Goal: Task Accomplishment & Management: Use online tool/utility

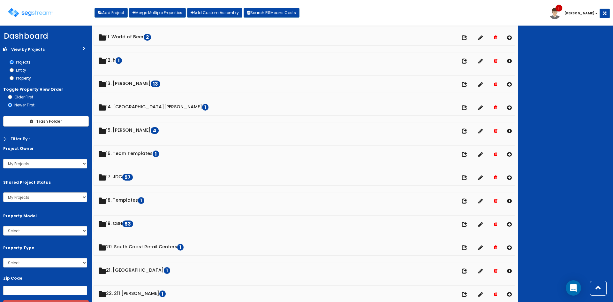
scroll to position [255, 0]
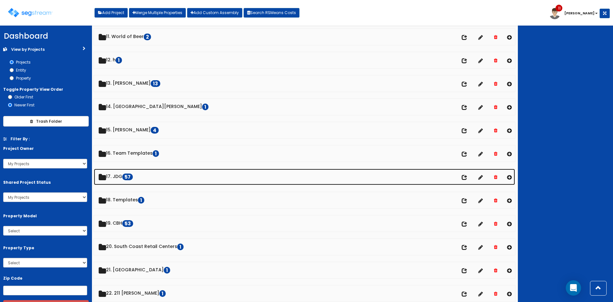
click at [121, 177] on link "17. JDG 57 No of entities" at bounding box center [304, 177] width 421 height 16
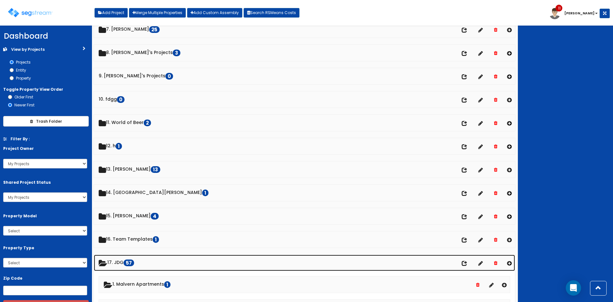
scroll to position [169, 0]
click at [114, 262] on link "17. JDG 57" at bounding box center [304, 262] width 421 height 16
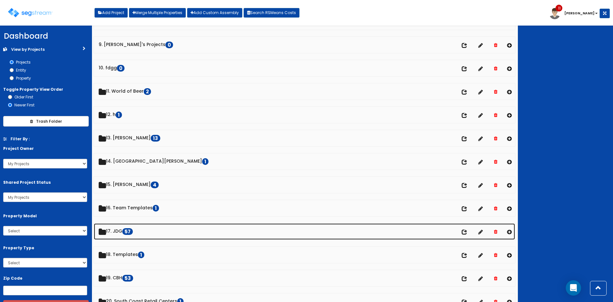
click at [112, 233] on link "17. JDG 57" at bounding box center [304, 231] width 421 height 16
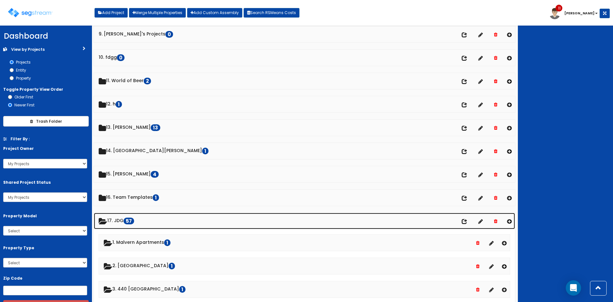
scroll to position [211, 0]
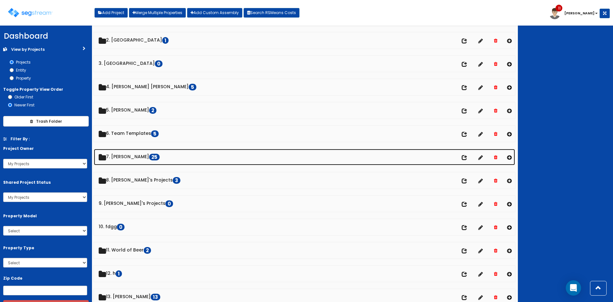
click at [121, 159] on link "7. Dawn 25" at bounding box center [304, 157] width 421 height 16
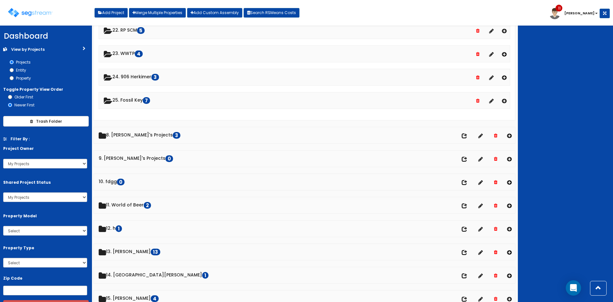
scroll to position [680, 0]
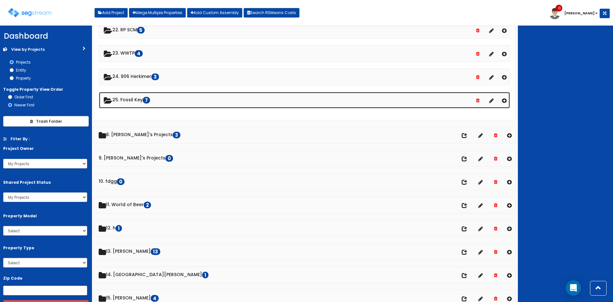
click at [142, 102] on link "25. Fossil Key 7" at bounding box center [304, 100] width 411 height 16
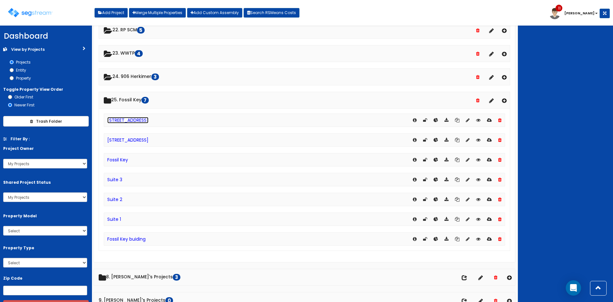
click at [136, 122] on link "[STREET_ADDRESS]" at bounding box center [127, 120] width 41 height 6
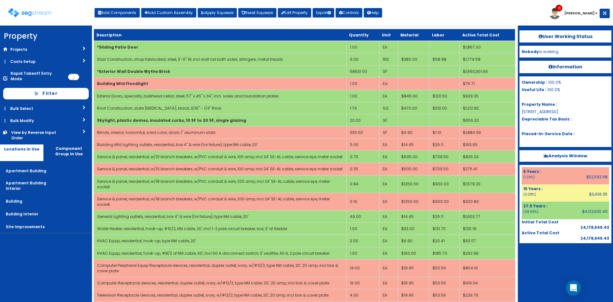
click at [408, 17] on div "Toggle navigation Add Components Add Custom Assembly Apply Squeeze Reset Squeez…" at bounding box center [306, 15] width 606 height 21
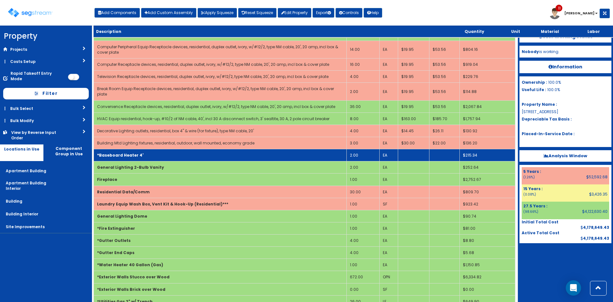
click at [199, 149] on td "*Baseboard Heater 4'" at bounding box center [220, 155] width 253 height 12
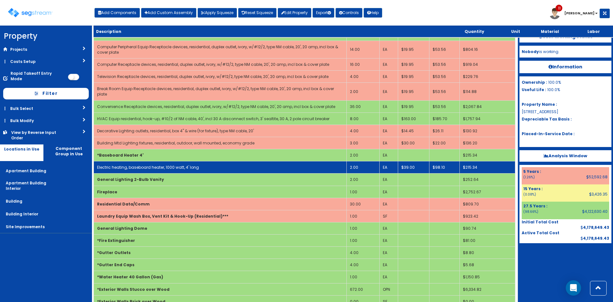
click at [201, 161] on td "Electric heating, baseboard heater, 1000 watt, 4' long" at bounding box center [220, 167] width 253 height 12
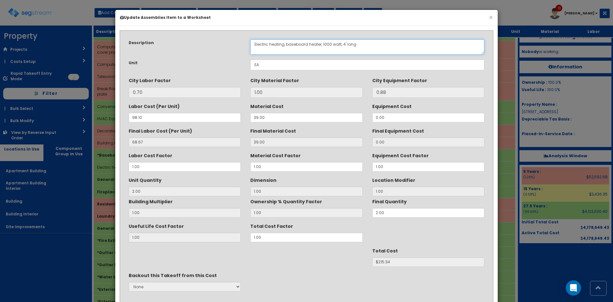
click at [344, 44] on textarea "Electric heating, baseboard heater, 1000 watt, 4' long" at bounding box center [367, 46] width 234 height 15
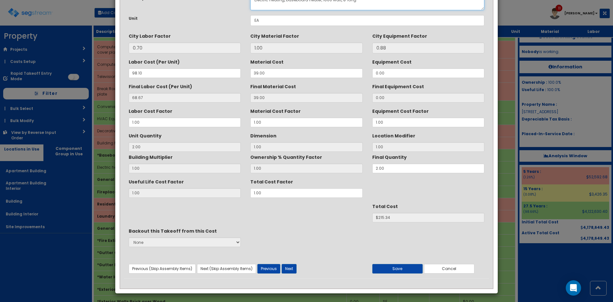
scroll to position [46, 0]
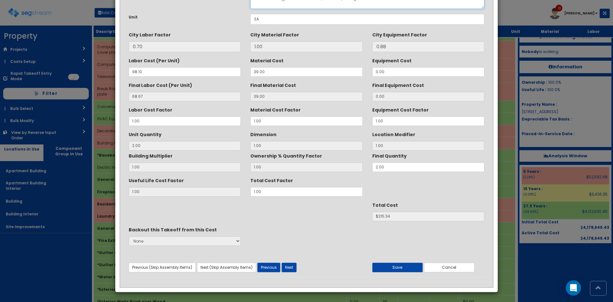
type textarea "Electric heating, baseboard heater, 1000 watt, 8' long"
drag, startPoint x: 280, startPoint y: 190, endPoint x: 205, endPoint y: 197, distance: 75.9
click at [205, 197] on div "Description Electric heating, baseboard heater, 1000 watt, 4' long Unit EA City…" at bounding box center [306, 133] width 365 height 288
type input "2"
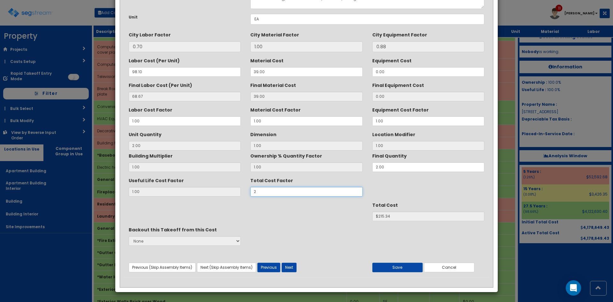
type input "$430.68"
type input "2"
click at [387, 266] on button "Save" at bounding box center [397, 267] width 50 height 10
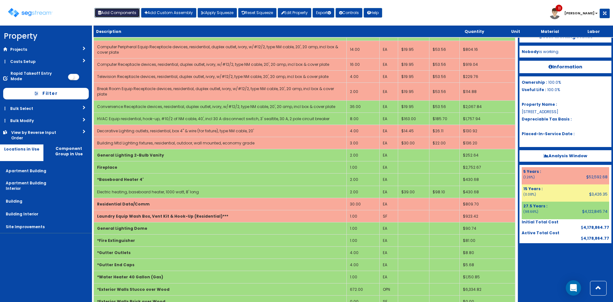
click at [112, 13] on button "Add Components" at bounding box center [116, 13] width 45 height 10
select select "275Y"
select select "default"
select select "7"
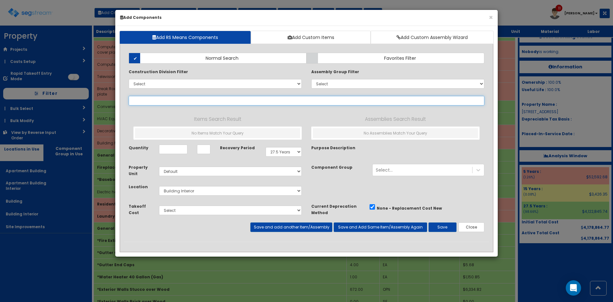
select select
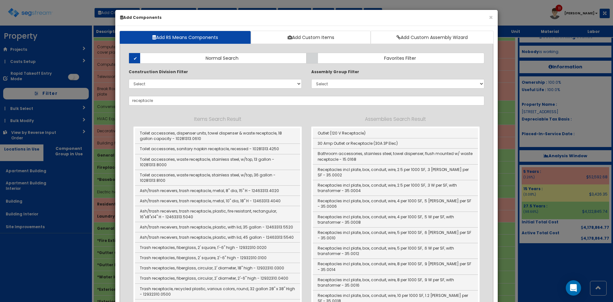
click at [346, 56] on label "Favorites Filter" at bounding box center [395, 58] width 178 height 11
click at [0, 0] on input "Favorites Filter" at bounding box center [0, 0] width 0 height 0
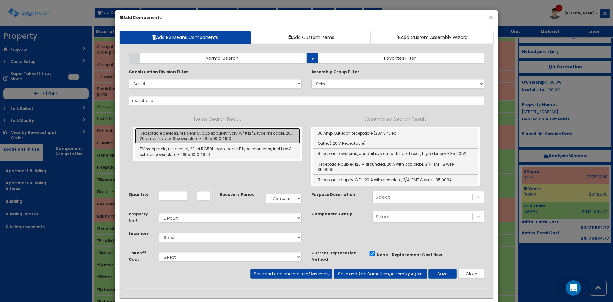
click at [210, 137] on link "Receptacle devices, residential, duplex outlet, ivory, w/#12/2, type NM cable, …" at bounding box center [217, 136] width 165 height 16
type input "Receptacle devices, residential, duplex outlet, ivory, w/#12/2, type NM cable, …"
type input "EA"
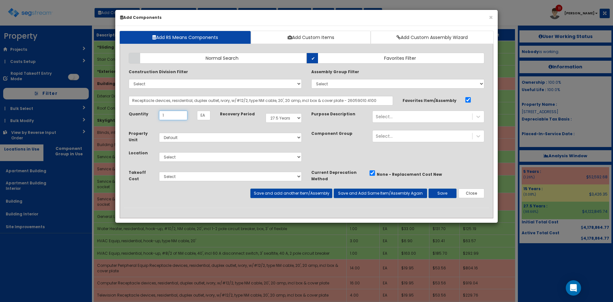
type input "1"
click at [274, 120] on select "Select 5 Years 7 Years 9 Years 10 Years 15 Years 15 Year QLI 15 Year QRP 15 Yea…" at bounding box center [284, 118] width 36 height 10
select select "5Y"
click at [266, 113] on select "Select 5 Years 7 Years 9 Years 10 Years 15 Years 15 Year QLI 15 Year QRP 15 Yea…" at bounding box center [284, 118] width 36 height 10
click at [211, 156] on select "Select Apartment Building Apartment Building Interior Building Building Interio…" at bounding box center [230, 157] width 143 height 10
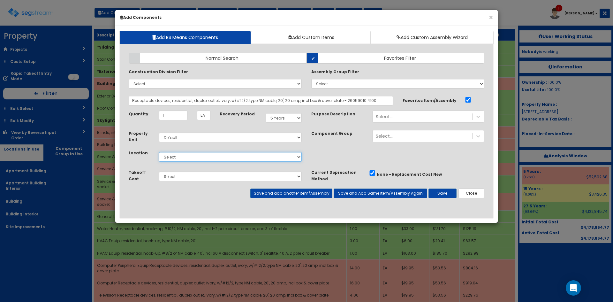
select select "7"
click at [159, 152] on select "Select Apartment Building Apartment Building Interior Building Building Interio…" at bounding box center [230, 157] width 143 height 10
click at [412, 117] on div "Select..." at bounding box center [423, 116] width 100 height 10
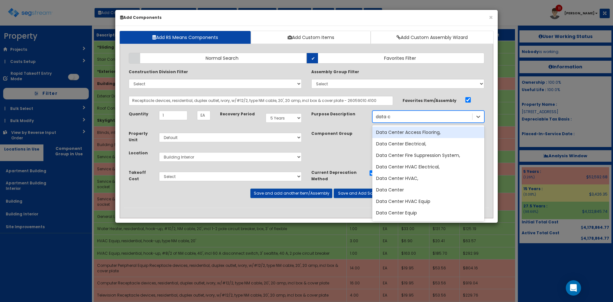
type input "data"
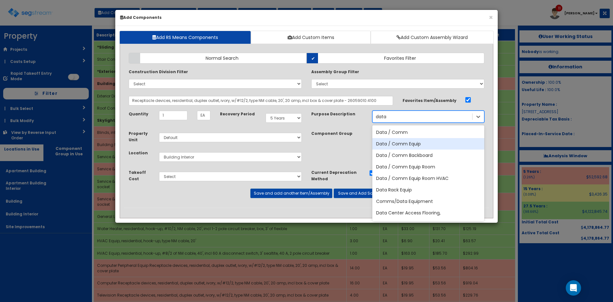
click at [415, 148] on div "Data / Comm Equip" at bounding box center [428, 143] width 112 height 11
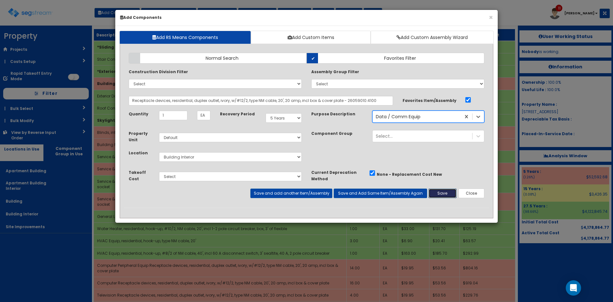
click at [448, 194] on button "Save" at bounding box center [442, 193] width 28 height 10
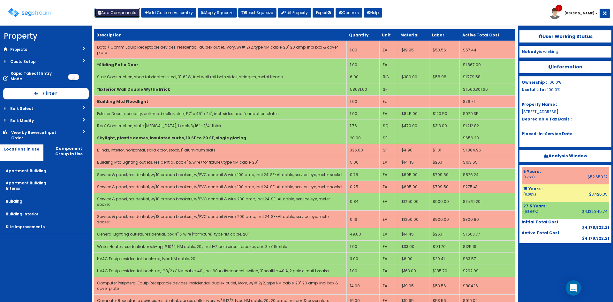
click at [120, 11] on button "Add Components" at bounding box center [116, 13] width 45 height 10
select select
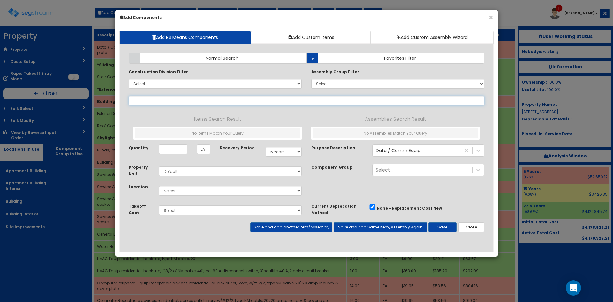
click at [154, 104] on input "text" at bounding box center [307, 101] width 356 height 10
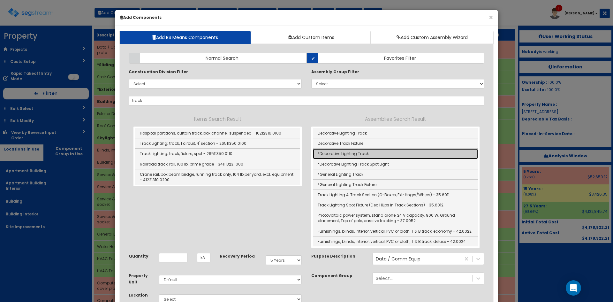
click at [364, 155] on link "*Decorative Lighting Track" at bounding box center [395, 153] width 165 height 10
type input "*Decorative Lighting Track"
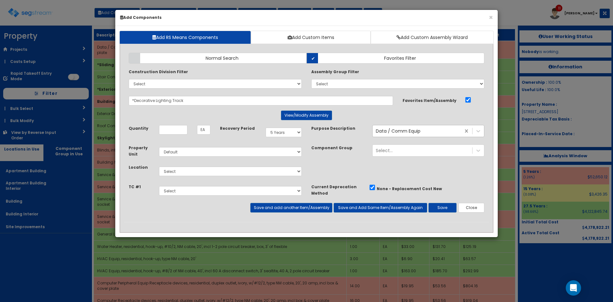
click at [471, 132] on div at bounding box center [472, 130] width 23 height 11
click at [175, 131] on input "Quantity" at bounding box center [173, 130] width 28 height 10
type input "2"
click at [206, 173] on select "Select Apartment Building Apartment Building Interior Building Building Interio…" at bounding box center [230, 171] width 143 height 10
select select "7"
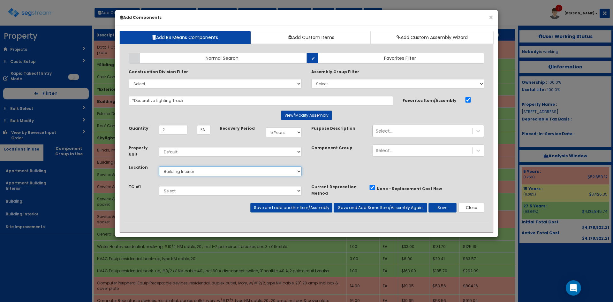
click at [159, 166] on select "Select Apartment Building Apartment Building Interior Building Building Interio…" at bounding box center [230, 171] width 143 height 10
click at [308, 209] on button "Save and add another Item/Assembly" at bounding box center [291, 208] width 82 height 10
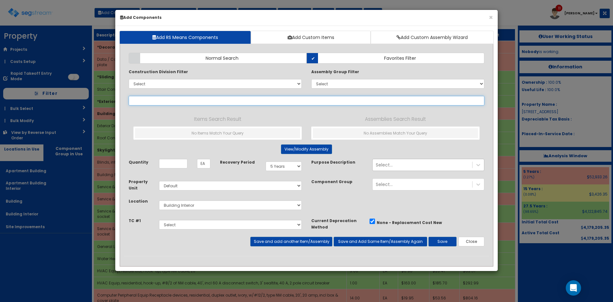
click at [188, 101] on input "text" at bounding box center [307, 101] width 356 height 10
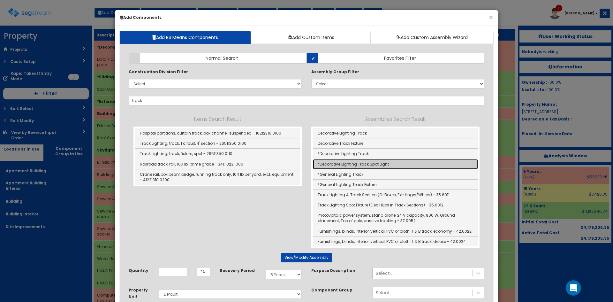
click at [358, 165] on link "*Decorative Lighting Track Spot Light" at bounding box center [395, 164] width 165 height 10
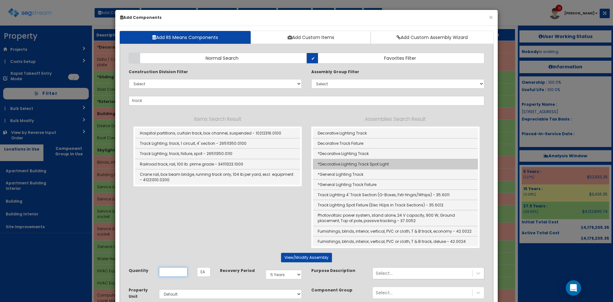
type input "*Decorative Lighting Track Spot Light"
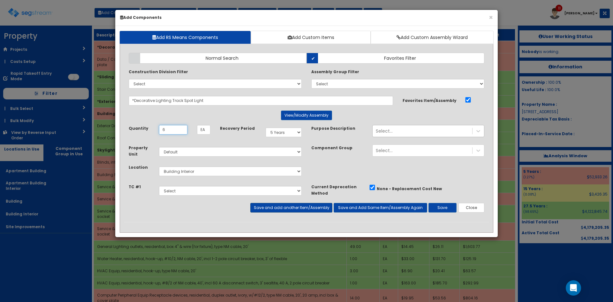
type input "6"
click at [290, 206] on button "Save and add another Item/Assembly" at bounding box center [291, 208] width 82 height 10
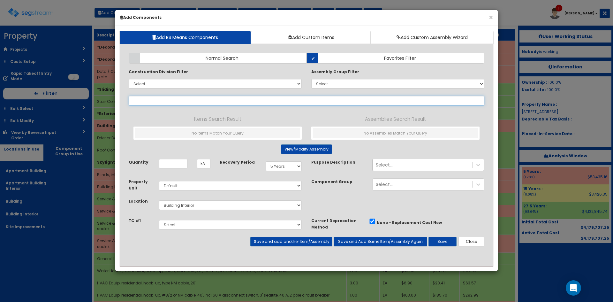
click at [151, 102] on input "text" at bounding box center [307, 101] width 356 height 10
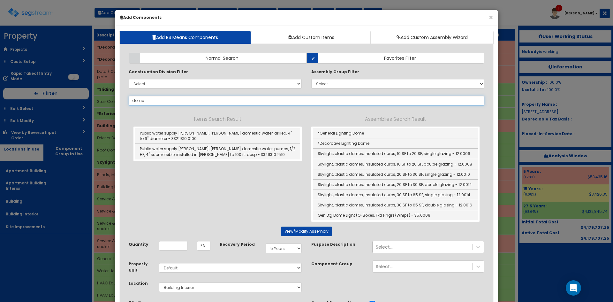
type input "dome"
drag, startPoint x: 180, startPoint y: 101, endPoint x: 89, endPoint y: 96, distance: 91.7
click at [89, 96] on div "× Add Components Add RS Means Components Add Custom Items Add Custom Assembly W…" at bounding box center [306, 151] width 613 height 302
click at [508, 26] on div "× Add Components Add RS Means Components Add Custom Items Add Custom Assembly W…" at bounding box center [306, 151] width 613 height 302
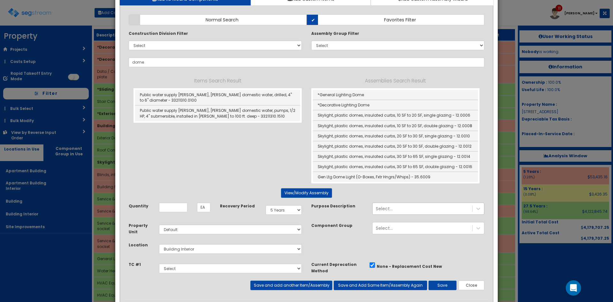
scroll to position [61, 0]
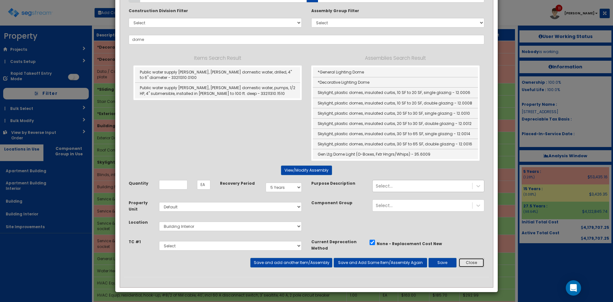
click at [478, 258] on button "Close" at bounding box center [471, 263] width 26 height 10
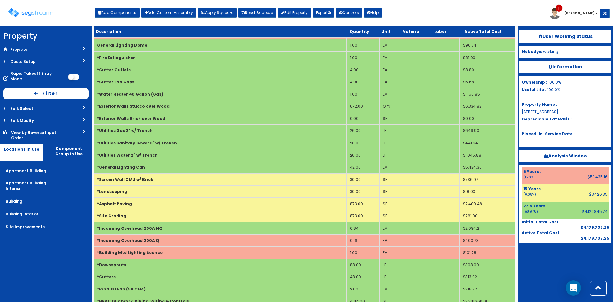
scroll to position [248, 0]
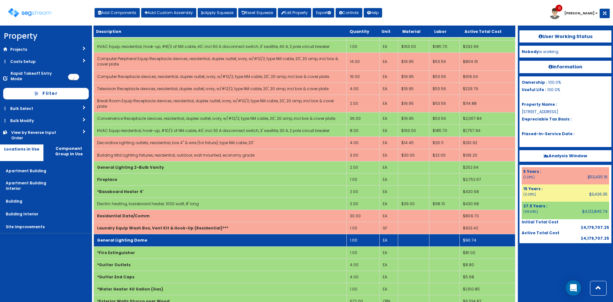
click at [349, 234] on td "1.00" at bounding box center [362, 240] width 33 height 12
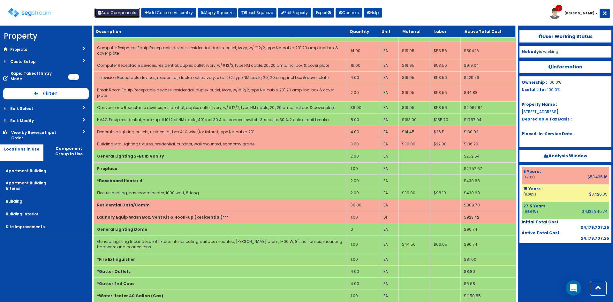
click at [118, 13] on button "Add Components" at bounding box center [116, 13] width 45 height 10
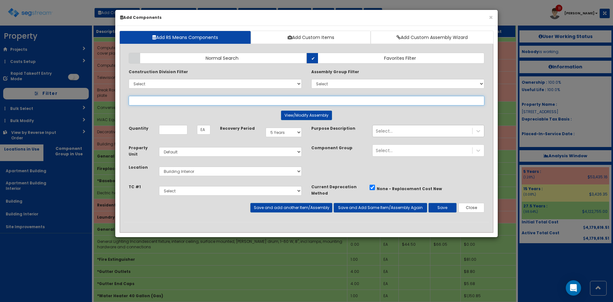
scroll to position [0, 0]
select select
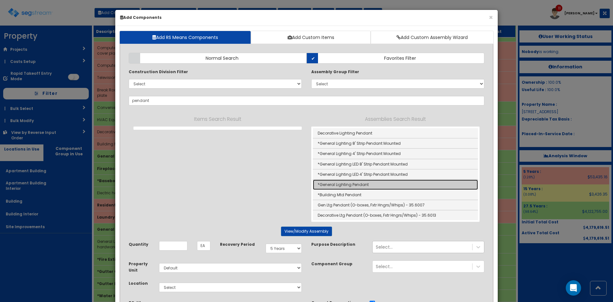
click at [353, 184] on link "*General Lighting Pendant" at bounding box center [395, 184] width 165 height 10
type input "*General Lighting Pendant"
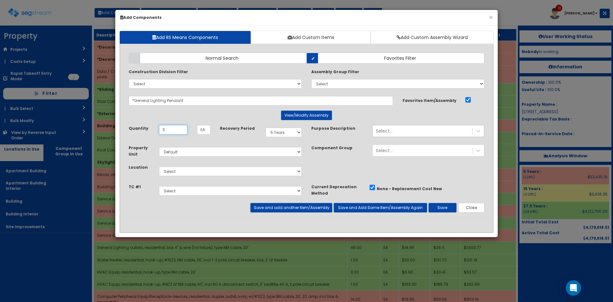
type input "3"
click at [288, 132] on select "Select 5 Years 7 Years 9 Years 10 Years 15 Years 15 Year QLI 15 Year QRP 15 Yea…" at bounding box center [284, 132] width 36 height 10
select select "275Y"
click at [266, 127] on select "Select 5 Years 7 Years 9 Years 10 Years 15 Years 15 Year QLI 15 Year QRP 15 Yea…" at bounding box center [284, 132] width 36 height 10
click at [191, 171] on select "Select Apartment Building Apartment Building Interior Building Building Interio…" at bounding box center [230, 171] width 143 height 10
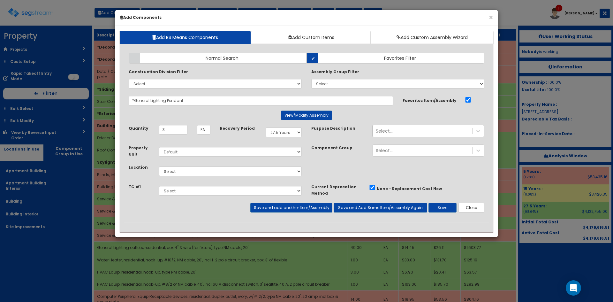
drag, startPoint x: 316, startPoint y: 162, endPoint x: 310, endPoint y: 164, distance: 6.1
click at [316, 163] on div "Property Unit Select Default Location Select" at bounding box center [306, 163] width 365 height 39
click at [177, 172] on select "Select Apartment Building Apartment Building Interior Building Building Interio…" at bounding box center [230, 171] width 143 height 10
select select "7"
click at [159, 166] on select "Select Apartment Building Apartment Building Interior Building Building Interio…" at bounding box center [230, 171] width 143 height 10
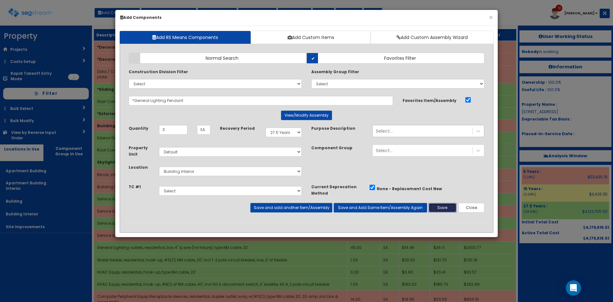
click at [442, 211] on button "Save" at bounding box center [442, 208] width 28 height 10
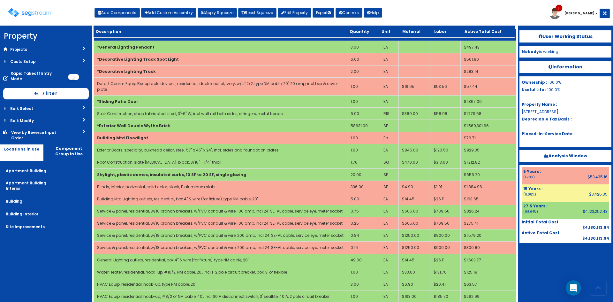
scroll to position [236, 0]
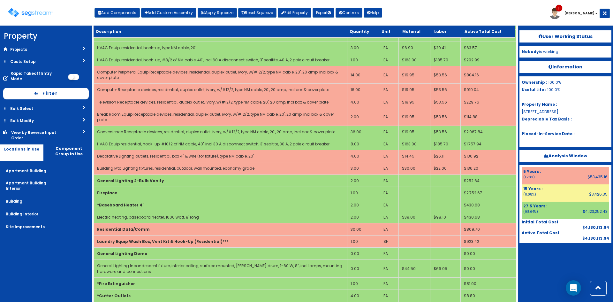
click at [424, 17] on div "Toggle navigation Add Components Add Custom Assembly Apply Squeeze Reset Squeez…" at bounding box center [306, 15] width 606 height 21
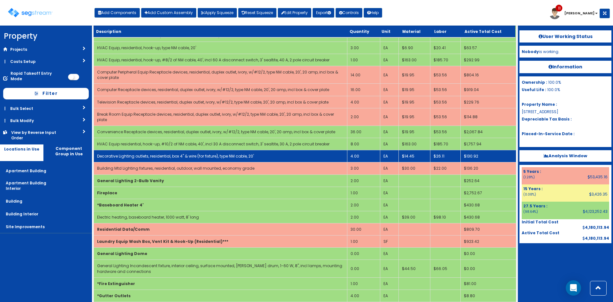
click at [359, 151] on td "4.00" at bounding box center [363, 156] width 33 height 12
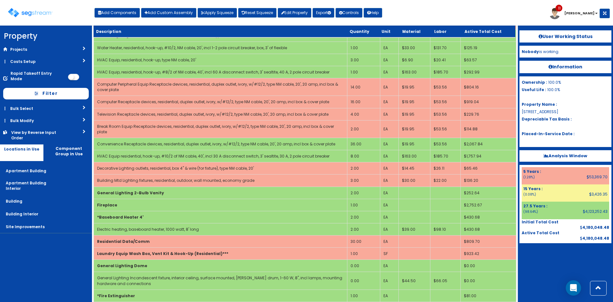
scroll to position [485, 0]
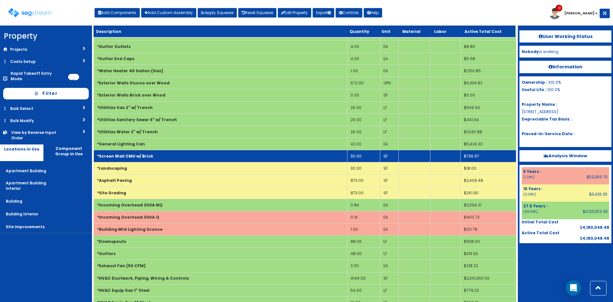
click at [212, 152] on td "*Screen Wall CMU w/ Brick" at bounding box center [220, 156] width 253 height 12
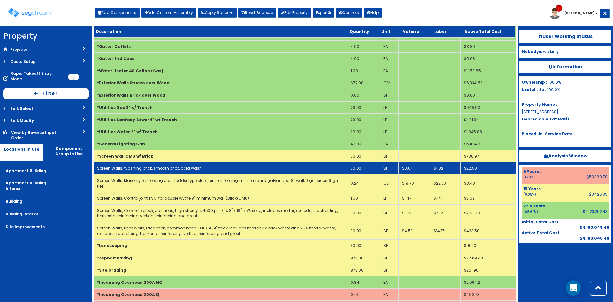
click at [201, 163] on td "Screen Walls, Washing brick, smooth brick, acid wash" at bounding box center [220, 168] width 253 height 12
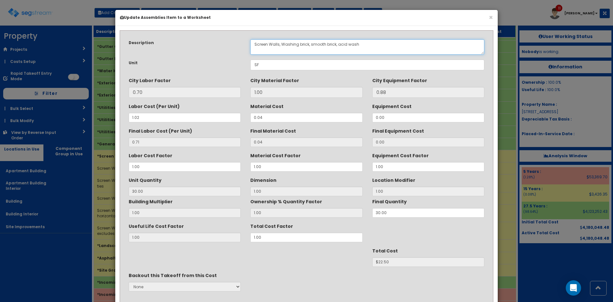
drag, startPoint x: 278, startPoint y: 43, endPoint x: 234, endPoint y: 46, distance: 43.8
click at [234, 46] on div "Description Screen Walls, Washing brick, smooth brick, acid wash" at bounding box center [306, 46] width 365 height 15
drag, startPoint x: 272, startPoint y: 43, endPoint x: 206, endPoint y: 42, distance: 66.4
click at [206, 42] on div "Description Screen Walls, Washing brick, smooth brick, acid wash" at bounding box center [306, 46] width 365 height 15
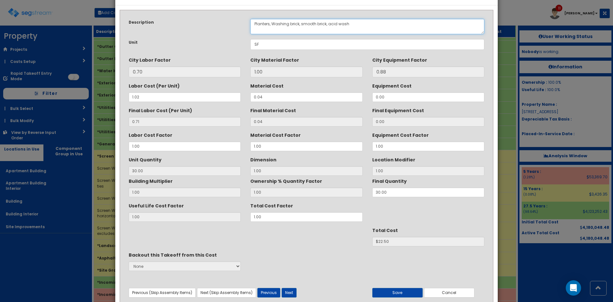
scroll to position [46, 0]
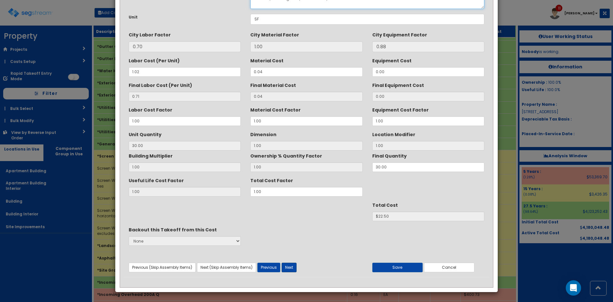
type textarea "Planters, Washing brick, smooth brick, acid wash"
click at [292, 267] on button "Next" at bounding box center [289, 267] width 15 height 10
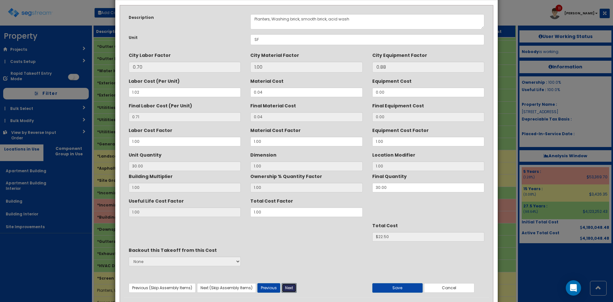
scroll to position [0, 0]
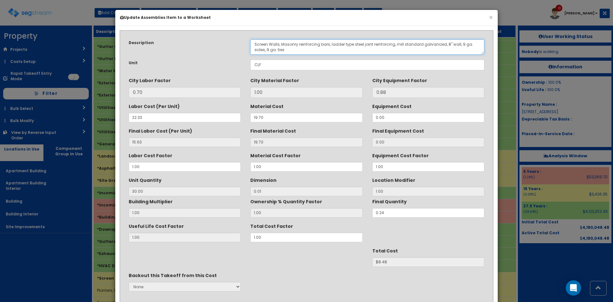
drag, startPoint x: 282, startPoint y: 44, endPoint x: 232, endPoint y: 44, distance: 49.5
click at [232, 44] on div "Description Screen Walls, Masonry reinforcing bars, ladder type steel joint rei…" at bounding box center [306, 46] width 365 height 15
paste textarea "Planter"
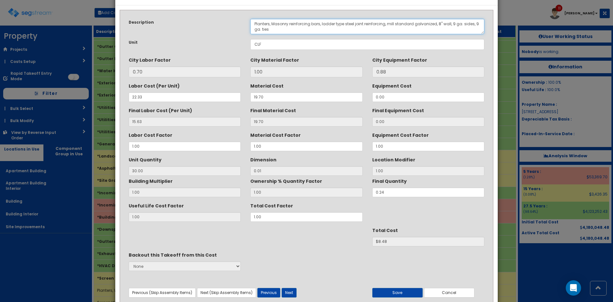
scroll to position [46, 0]
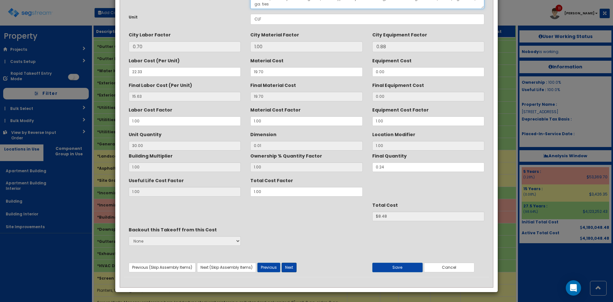
type textarea "Planters, Masonry reinforcing bars, ladder type steel joint reinforcing, mill s…"
click at [290, 268] on button "Next" at bounding box center [289, 267] width 15 height 10
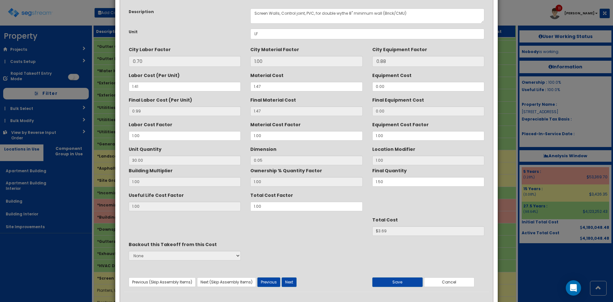
scroll to position [0, 0]
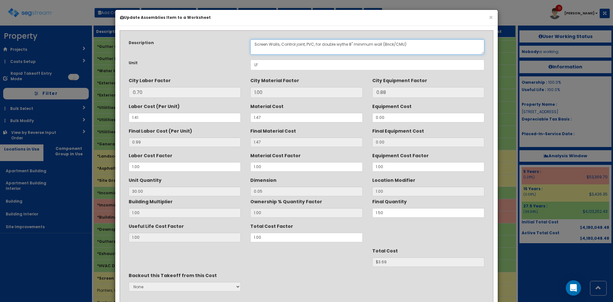
drag, startPoint x: 282, startPoint y: 45, endPoint x: 219, endPoint y: 44, distance: 63.2
click at [219, 43] on div "Description Screen Walls, Control joint, PVC, for double wythe 8" minimum wall …" at bounding box center [306, 46] width 365 height 15
paste textarea "Planter"
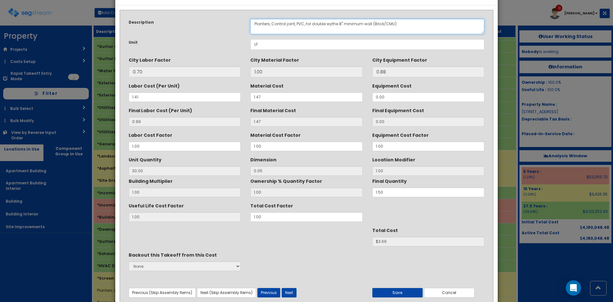
scroll to position [46, 0]
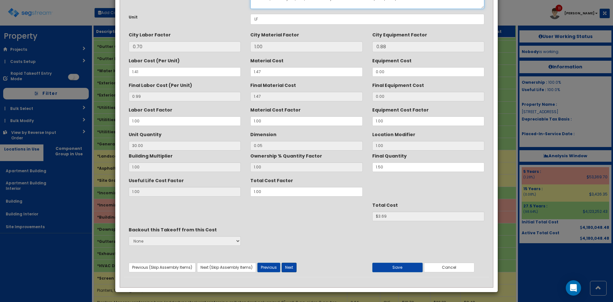
type textarea "Planters, Control joint, PVC, for double wythe 8" minimum wall (Brick/CMU)"
click at [292, 269] on button "Next" at bounding box center [289, 267] width 15 height 10
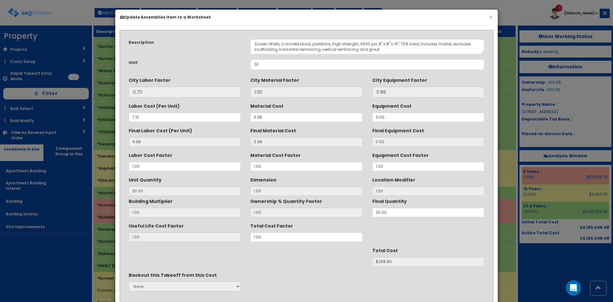
scroll to position [0, 0]
drag, startPoint x: 281, startPoint y: 44, endPoint x: 224, endPoint y: 51, distance: 56.9
click at [224, 49] on div "Description Screen Walls, Concrete block, partitions, high strength, 4500 psi, …" at bounding box center [306, 46] width 365 height 15
paste textarea "Planters,"
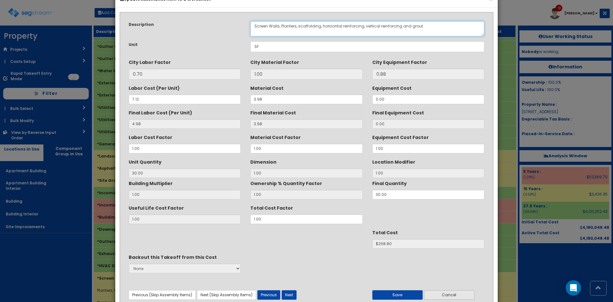
scroll to position [46, 0]
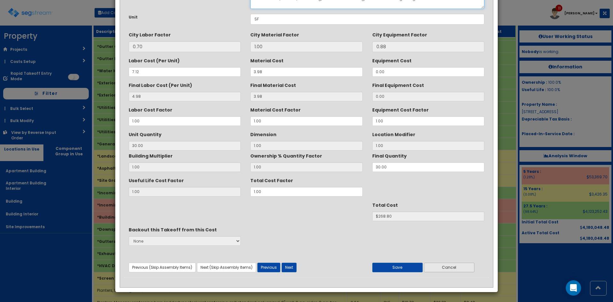
type textarea "Screen Walls, Planters, scaffolding, horizontal reinforcing, vertical reinforci…"
click at [450, 268] on button "Cancel" at bounding box center [449, 267] width 50 height 10
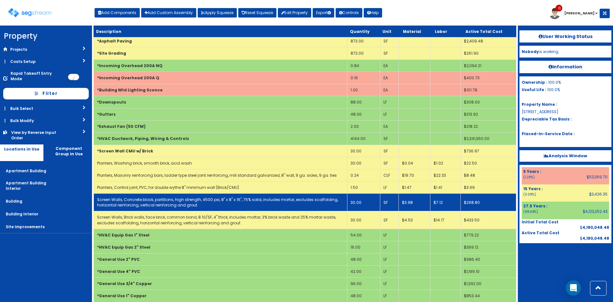
scroll to position [613, 0]
click at [168, 196] on link "Screen Walls, Concrete block, partitions, high strength, 4500 psi, 8" x 8" x 16…" at bounding box center [217, 201] width 241 height 11
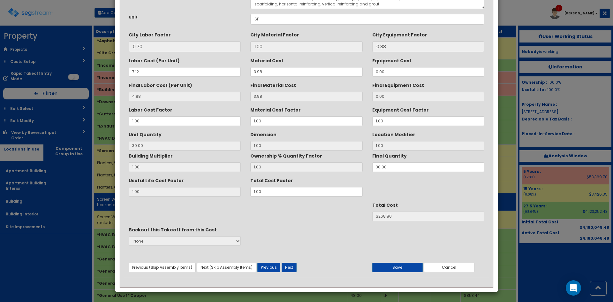
scroll to position [0, 0]
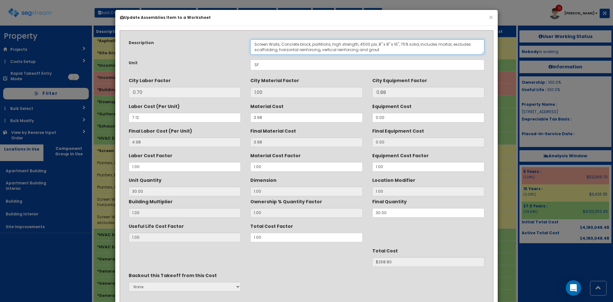
drag, startPoint x: 282, startPoint y: 44, endPoint x: 223, endPoint y: 44, distance: 58.4
click at [223, 44] on div "Description Screen Walls, Concrete block, partitions, high strength, 4500 psi, …" at bounding box center [306, 46] width 365 height 15
paste textarea "Planter"
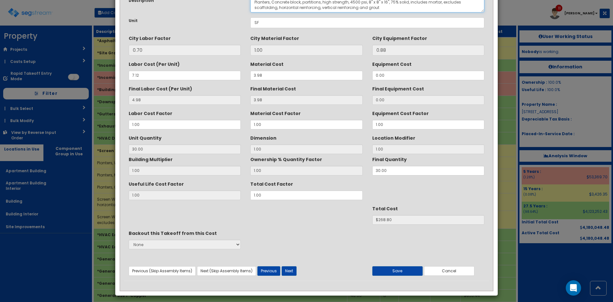
scroll to position [46, 0]
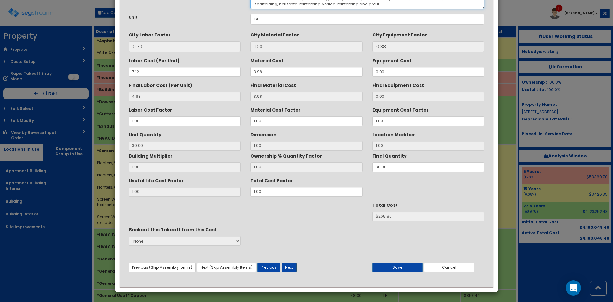
type textarea "Planters, Concrete block, partitions, high strength, 4500 psi, 8" x 8" x 16", 7…"
click at [286, 267] on button "Next" at bounding box center [289, 267] width 15 height 10
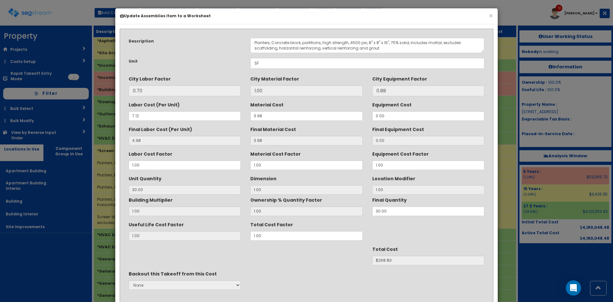
scroll to position [0, 0]
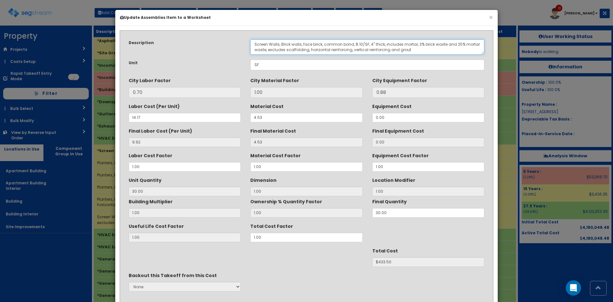
drag, startPoint x: 282, startPoint y: 44, endPoint x: 216, endPoint y: 45, distance: 65.8
click at [216, 45] on div "Description Screen Walls, Brick walls, face brick, common bond, 8.10/SF, 4" thi…" at bounding box center [306, 46] width 365 height 15
paste textarea "Planter"
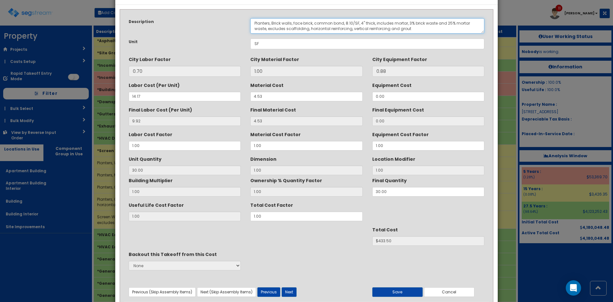
scroll to position [46, 0]
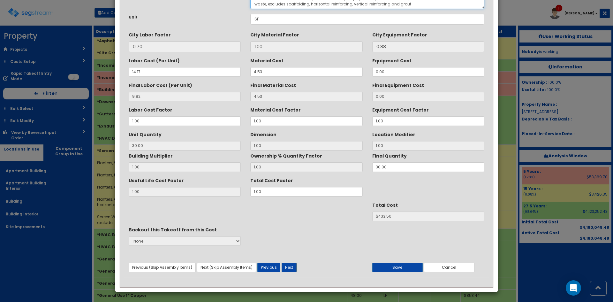
type textarea "Planters, Brick walls, face brick, common bond, 8.10/SF, 4" thick, includes mor…"
click at [288, 267] on button "Next" at bounding box center [289, 267] width 15 height 10
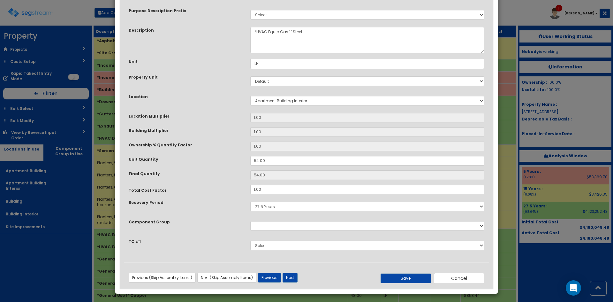
scroll to position [34, 0]
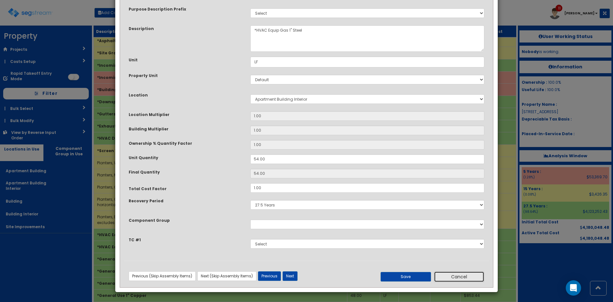
click at [457, 276] on button "Cancel" at bounding box center [459, 276] width 50 height 11
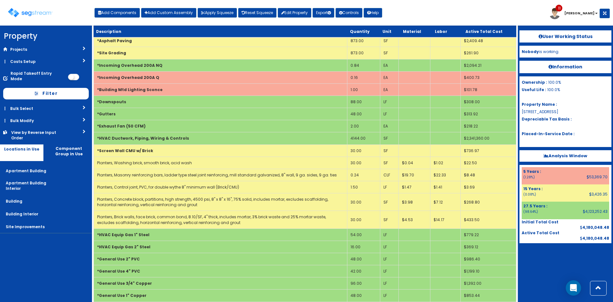
click at [543, 262] on div at bounding box center [565, 259] width 92 height 32
click at [116, 15] on button "Add Components" at bounding box center [116, 13] width 45 height 10
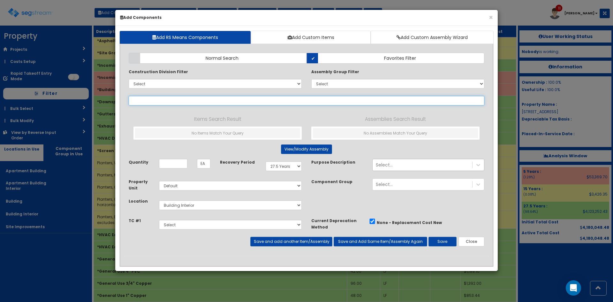
type input "b"
select select
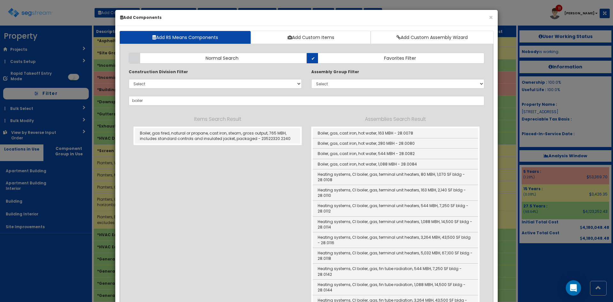
click at [169, 95] on div "Add Items Add Assemblies Both Normal Search Select" at bounding box center [306, 246] width 365 height 396
click at [256, 168] on div "Items Search Result Boiler, gas fired, natural or propane, cast iron, steam, gr…" at bounding box center [307, 221] width 356 height 213
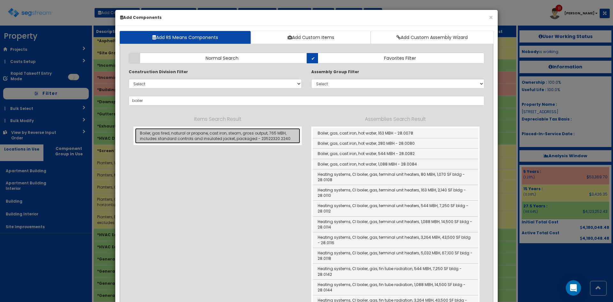
click at [243, 137] on link "Boiler, gas fired, natural or propane, cast iron, steam, gross output, 765 MBH,…" at bounding box center [217, 135] width 165 height 15
type input "Boiler, gas fired, natural or propane, cast iron, steam, gross output, 765 MBH,…"
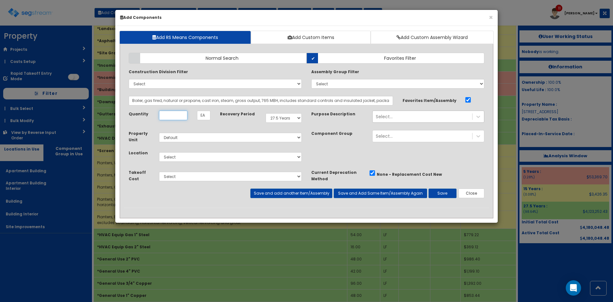
scroll to position [0, 0]
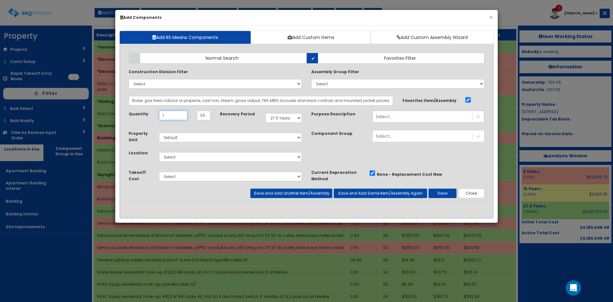
type input "1"
click at [236, 157] on select "Select Apartment Building Apartment Building Interior Building Building Interio…" at bounding box center [230, 157] width 143 height 10
select select "7"
click at [159, 152] on select "Select Apartment Building Apartment Building Interior Building Building Interio…" at bounding box center [230, 157] width 143 height 10
click at [298, 190] on button "Save and add another Item/Assembly" at bounding box center [291, 193] width 82 height 10
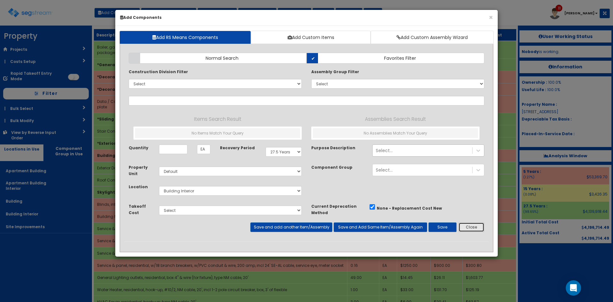
drag, startPoint x: 476, startPoint y: 225, endPoint x: 478, endPoint y: 213, distance: 12.0
click at [476, 224] on button "Close" at bounding box center [471, 227] width 26 height 10
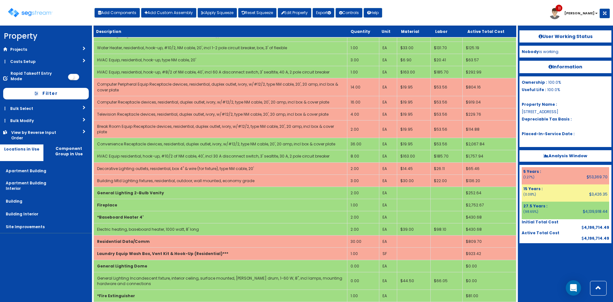
scroll to position [708, 0]
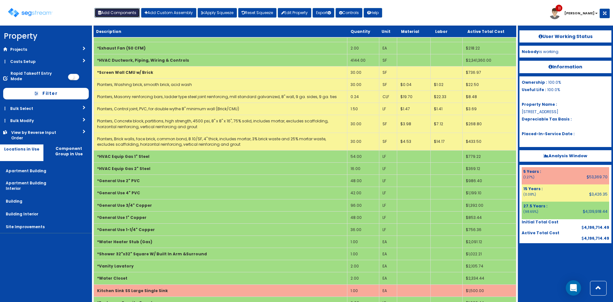
click at [127, 11] on button "Add Components" at bounding box center [116, 13] width 45 height 10
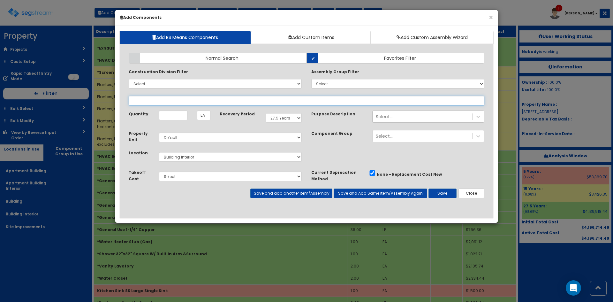
select select
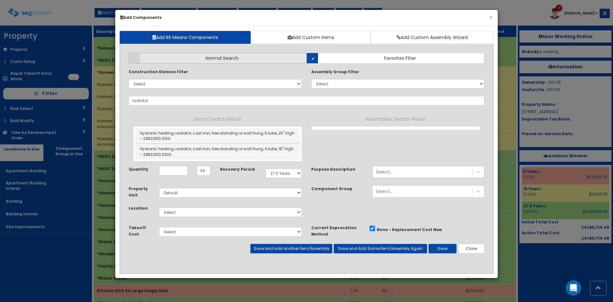
click at [217, 56] on span "Normal Search" at bounding box center [222, 58] width 33 height 6
click at [0, 0] on input "Normal Search" at bounding box center [0, 0] width 0 height 0
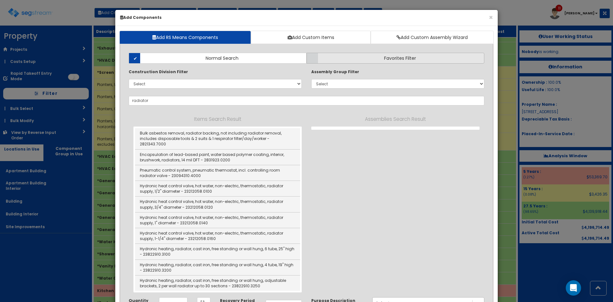
click at [336, 61] on label "Favorites Filter" at bounding box center [395, 58] width 178 height 11
click at [0, 0] on input "Favorites Filter" at bounding box center [0, 0] width 0 height 0
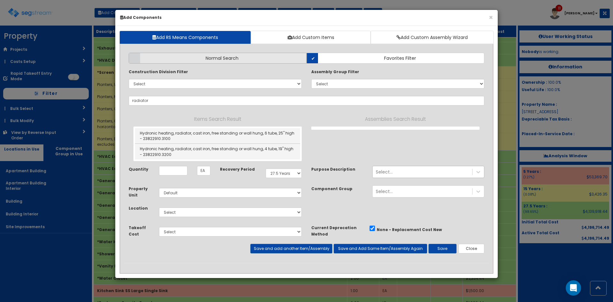
click at [210, 59] on span "Normal Search" at bounding box center [222, 58] width 33 height 6
click at [0, 0] on input "Normal Search" at bounding box center [0, 0] width 0 height 0
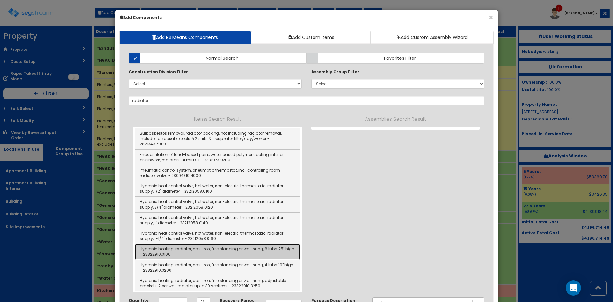
click at [254, 246] on link "Hydronic heating, radiator, cast iron, free standing or wall hung, 6 tube, 25" …" at bounding box center [217, 252] width 165 height 16
type input "Hydronic heating, radiator, cast iron, free standing or wall hung, 6 tube, 25" …"
type input "SEC"
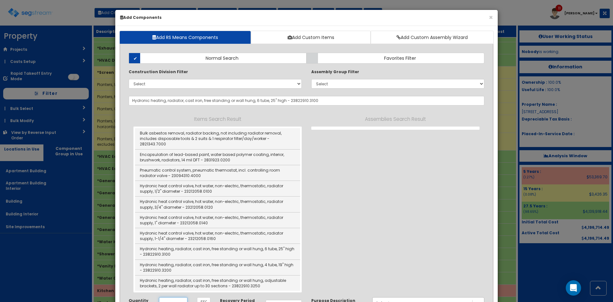
scroll to position [0, 0]
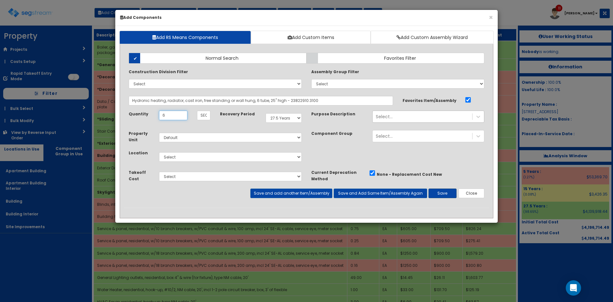
type input "6"
click at [452, 195] on button "Save" at bounding box center [442, 193] width 28 height 10
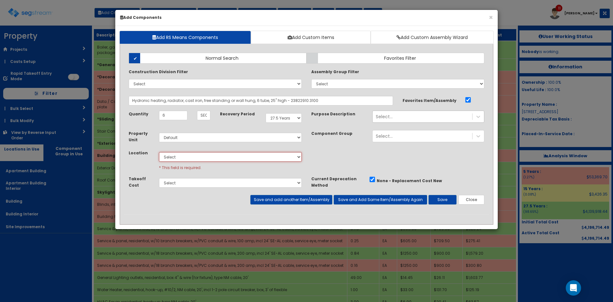
click at [202, 154] on select "Select Apartment Building Apartment Building Interior Building Building Interio…" at bounding box center [230, 157] width 143 height 10
select select "7"
click at [159, 152] on select "Select Apartment Building Apartment Building Interior Building Building Interio…" at bounding box center [230, 157] width 143 height 10
click at [444, 198] on button "Save" at bounding box center [442, 200] width 28 height 10
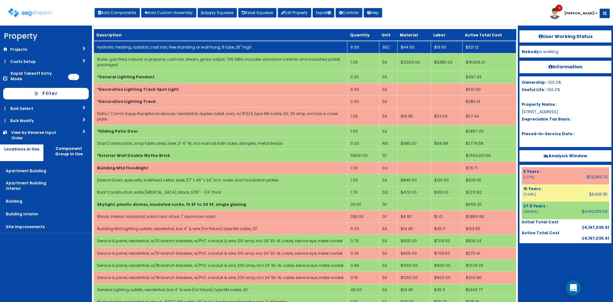
click at [222, 48] on link "Hydronic heating, radiator, cast iron, free standing or wall hung, 6 tube, 25" …" at bounding box center [174, 46] width 154 height 5
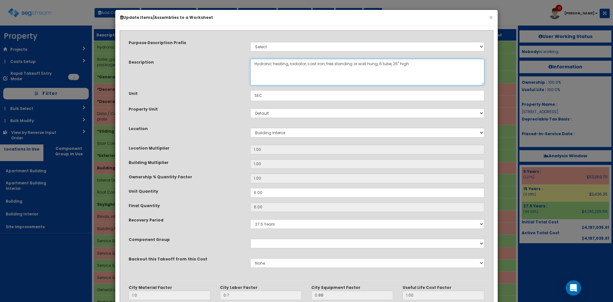
drag, startPoint x: 391, startPoint y: 63, endPoint x: 377, endPoint y: 63, distance: 14.0
click at [377, 63] on textarea "Hydronic heating, radiator, cast iron, free standing or wall hung, 6 tube, 25" …" at bounding box center [367, 72] width 234 height 26
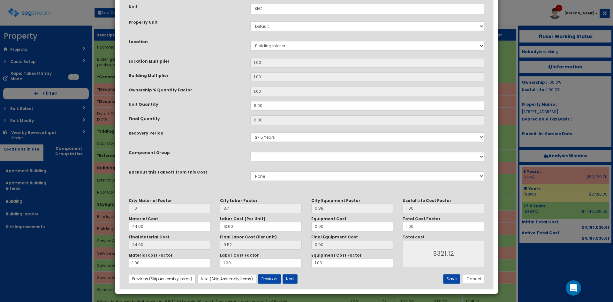
scroll to position [88, 0]
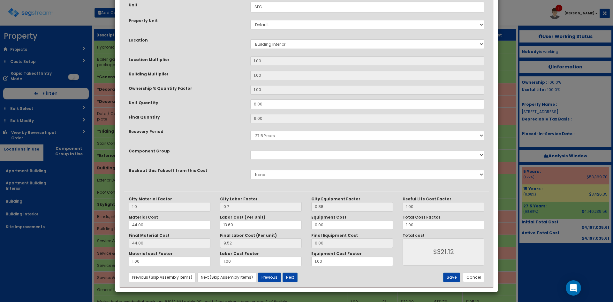
type textarea "Hydronic heating, radiator, cast iron, free standing or wall hung, 25" high"
click at [305, 262] on div "Material cost Factor 1.00 Labor Cost Factor 1.00 Equipment Cost Factor 1.00" at bounding box center [261, 258] width 274 height 15
drag, startPoint x: 421, startPoint y: 224, endPoint x: 389, endPoint y: 226, distance: 31.7
click at [389, 226] on div "City Material Factor 1.0 City Labor Factor 0.7 City Equipment Factor 0.88 Mater…" at bounding box center [306, 231] width 365 height 70
type input "1.8"
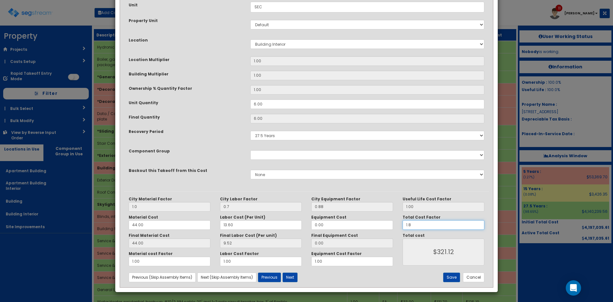
type input "$578.02"
type input "1.8"
click at [451, 275] on button "Save" at bounding box center [451, 277] width 17 height 10
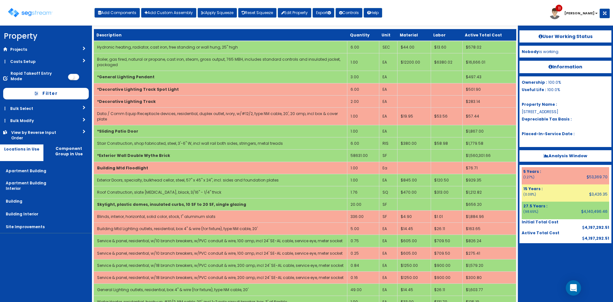
click at [420, 16] on div "Toggle navigation Add Components Add Custom Assembly Apply Squeeze Reset Squeez…" at bounding box center [306, 15] width 606 height 21
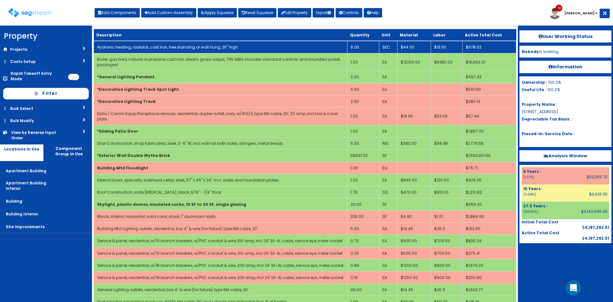
click at [319, 45] on td "Hydronic heating, radiator, cast iron, free standing or wall hung, 25" high" at bounding box center [220, 47] width 253 height 12
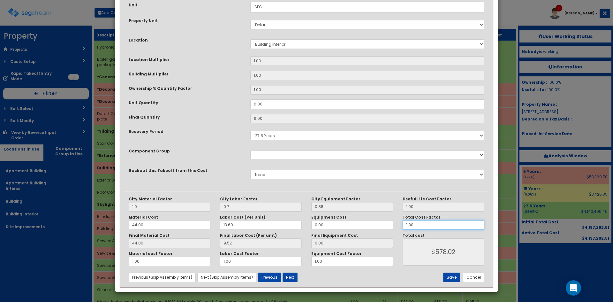
drag, startPoint x: 422, startPoint y: 224, endPoint x: 375, endPoint y: 217, distance: 47.5
click at [380, 223] on div "City Material Factor 1.0 City Labor Factor 0.7 City Equipment Factor 0.88 Mater…" at bounding box center [306, 231] width 365 height 70
type input "1"
type input "$321.12"
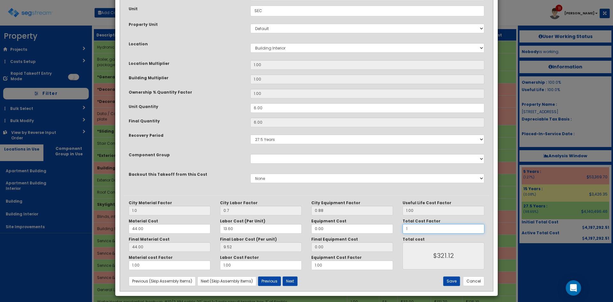
scroll to position [85, 0]
type input "1"
click at [222, 229] on input "13.60" at bounding box center [261, 228] width 82 height 10
type input "413.60"
type input "289.52"
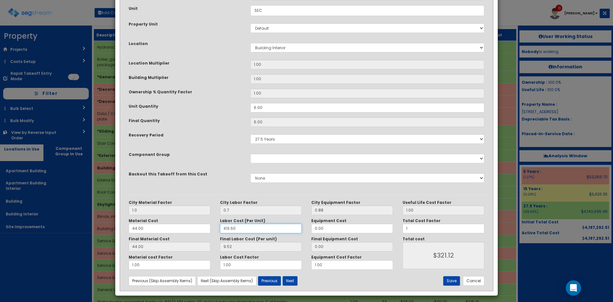
type input "$2001.12"
type input "413.60"
click at [449, 277] on button "Save" at bounding box center [451, 281] width 17 height 10
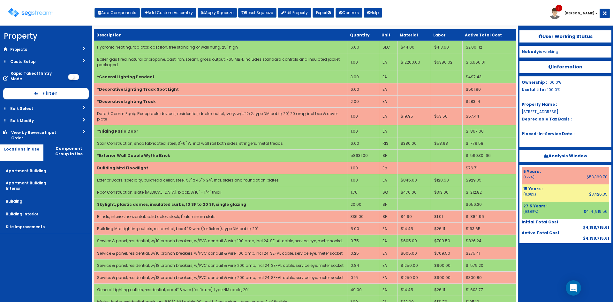
click at [419, 16] on div "Toggle navigation Add Components Add Custom Assembly Apply Squeeze Reset Squeez…" at bounding box center [306, 15] width 606 height 21
click at [125, 12] on button "Add Components" at bounding box center [116, 13] width 45 height 10
select select
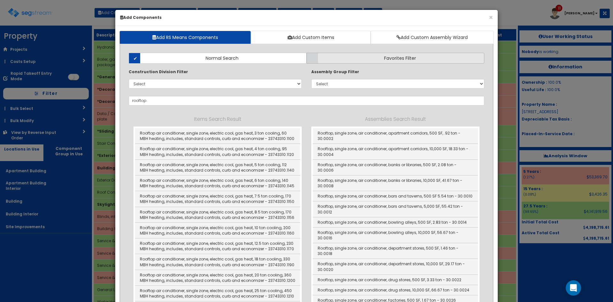
click at [384, 57] on span "Favorites Filter" at bounding box center [400, 58] width 32 height 6
click at [0, 0] on input "Favorites Filter" at bounding box center [0, 0] width 0 height 0
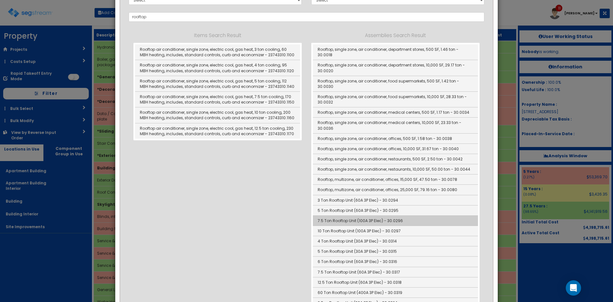
scroll to position [84, 0]
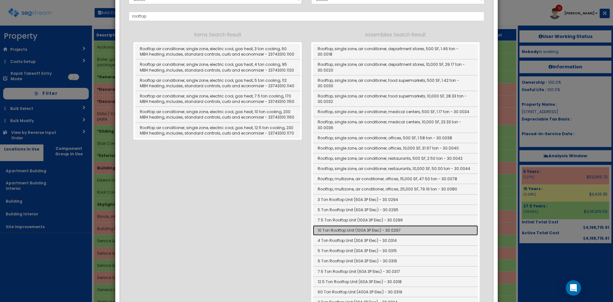
click at [348, 225] on link "10 Ton Rooftop Unit (100A 3P Elec) - 30.0297" at bounding box center [395, 230] width 165 height 10
type input "10 Ton Rooftop Unit (100A 3P Elec) - 30.0297"
type input "Ea"
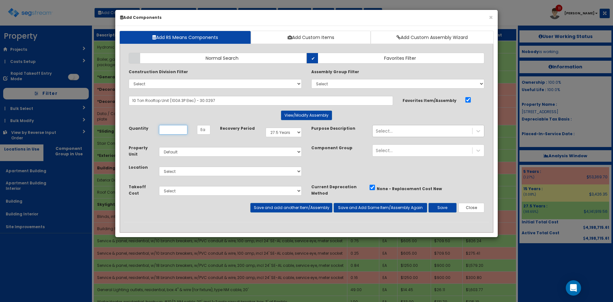
scroll to position [0, 0]
click at [474, 207] on button "Close" at bounding box center [471, 208] width 26 height 10
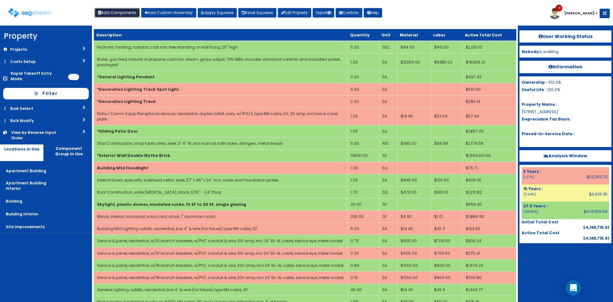
click at [124, 11] on button "Add Components" at bounding box center [116, 13] width 45 height 10
select select "7"
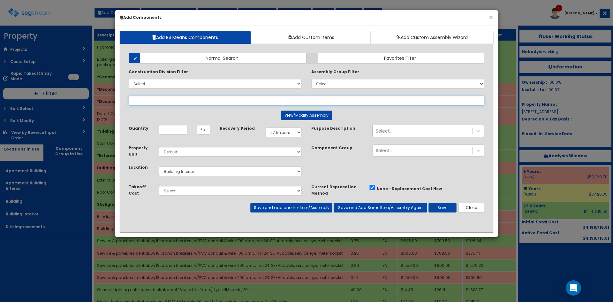
select select
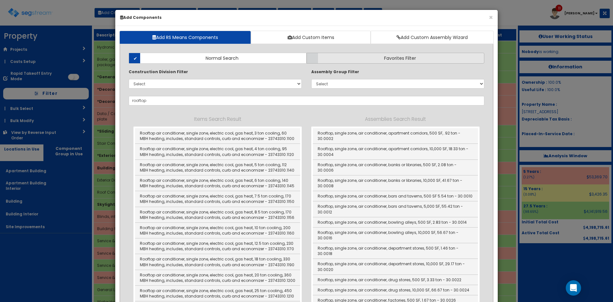
click at [339, 57] on label "Favorites Filter" at bounding box center [395, 58] width 178 height 11
click at [0, 0] on input "Favorites Filter" at bounding box center [0, 0] width 0 height 0
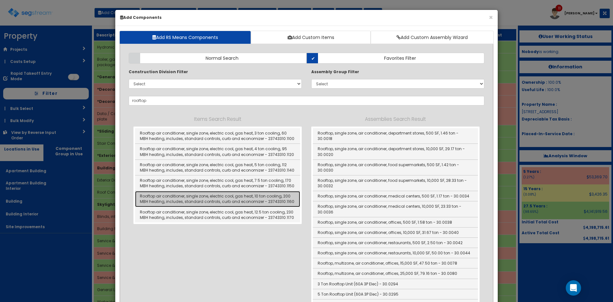
click at [257, 198] on link "Rooftop air conditioner, single zone, electric cool, gas heat, 10 ton cooling, …" at bounding box center [217, 199] width 165 height 16
type input "Rooftop air conditioner, single zone, electric cool, gas heat, 10 ton cooling, …"
type input "EA"
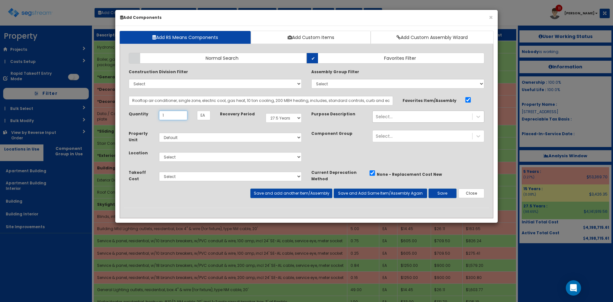
type input "1"
click at [261, 161] on select "Select Apartment Building Apartment Building Interior Building Building Interio…" at bounding box center [230, 157] width 143 height 10
select select "7"
click at [159, 152] on select "Select Apartment Building Apartment Building Interior Building Building Interio…" at bounding box center [230, 157] width 143 height 10
click at [450, 192] on button "Save" at bounding box center [442, 193] width 28 height 10
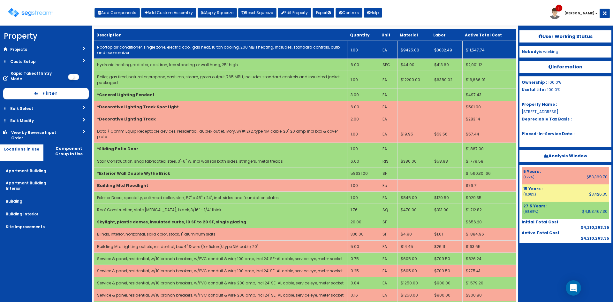
click at [131, 50] on td "Rooftop air conditioner, single zone, electric cool, gas heat, 10 ton cooling, …" at bounding box center [220, 50] width 253 height 18
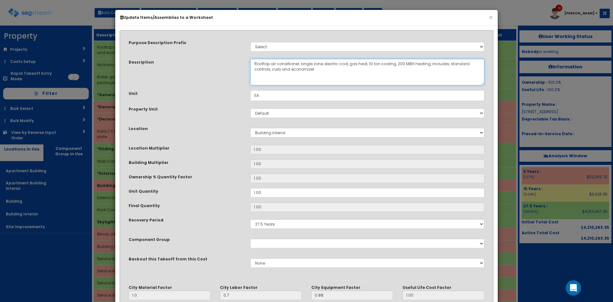
click at [260, 63] on textarea "Rooftop air conditioner, single zone, electric cool, gas heat, 10 ton cooling, …" at bounding box center [367, 72] width 234 height 26
click at [338, 76] on textarea "Rooftop air conditioner, single zone, electric cool, gas heat, 10 ton cooling, …" at bounding box center [367, 72] width 234 height 26
drag, startPoint x: 367, startPoint y: 63, endPoint x: 350, endPoint y: 64, distance: 16.9
click at [350, 64] on textarea "Rooftop air conditioner, single zone, electric cool, gas heat, 10 ton cooling, …" at bounding box center [367, 72] width 234 height 26
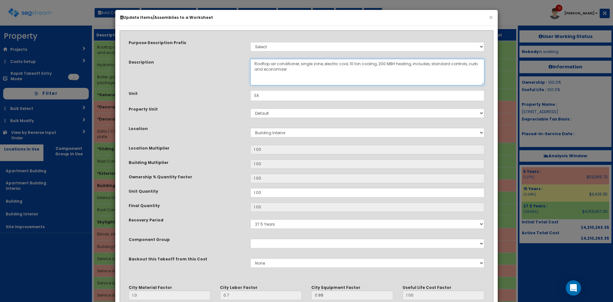
drag, startPoint x: 410, startPoint y: 65, endPoint x: 377, endPoint y: 64, distance: 33.2
click at [377, 64] on textarea "Rooftop air conditioner, single zone, electric cool, gas heat, 10 ton cooling, …" at bounding box center [367, 72] width 234 height 26
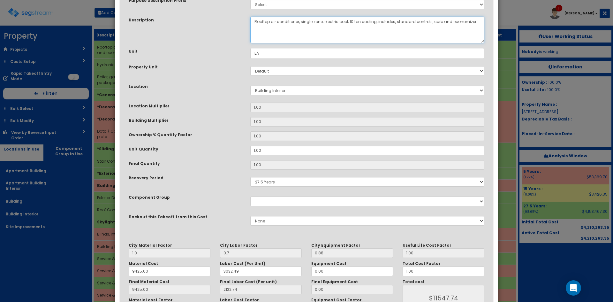
scroll to position [42, 0]
click at [304, 21] on textarea "Rooftop air conditioner, single zone, electric cool, gas heat, 10 ton cooling, …" at bounding box center [367, 29] width 234 height 26
click at [343, 30] on textarea "Rooftop air conditioner, single zone, electric cool, gas heat, 10 ton cooling, …" at bounding box center [367, 29] width 234 height 26
type textarea "Rooftop air conditioner, multi-zone, electric cool, 10 ton cooling, includes, s…"
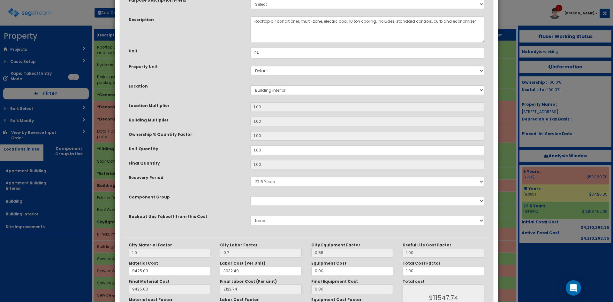
click at [226, 196] on div "Component Group" at bounding box center [185, 197] width 122 height 8
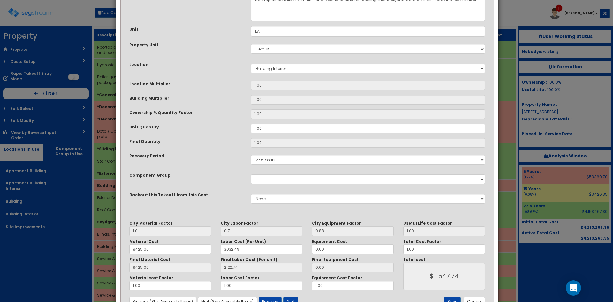
scroll to position [88, 0]
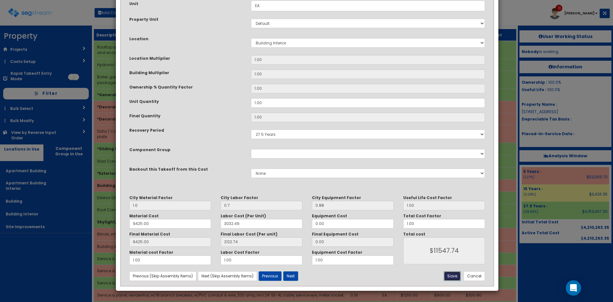
click at [458, 277] on button "Save" at bounding box center [452, 276] width 17 height 10
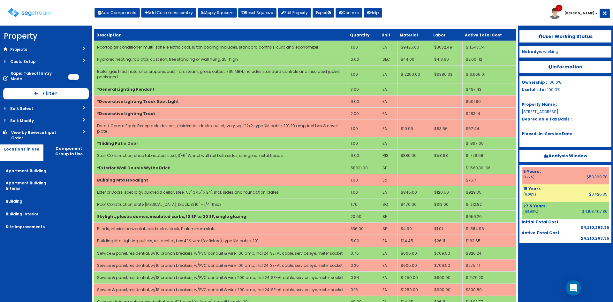
click at [549, 266] on div at bounding box center [565, 259] width 92 height 32
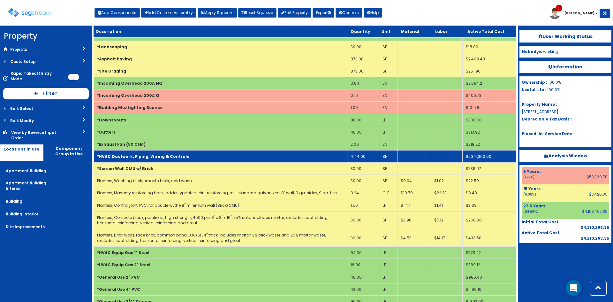
click at [288, 151] on td "*HVAC Ductwork, Piping, Wiring & Controls" at bounding box center [220, 156] width 253 height 12
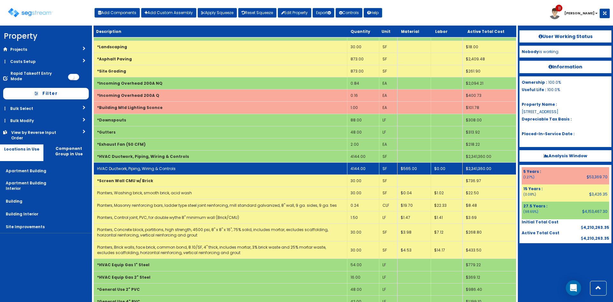
click at [287, 165] on td "HVAC Ductwork, Piping, Wiring & Controls" at bounding box center [220, 168] width 253 height 12
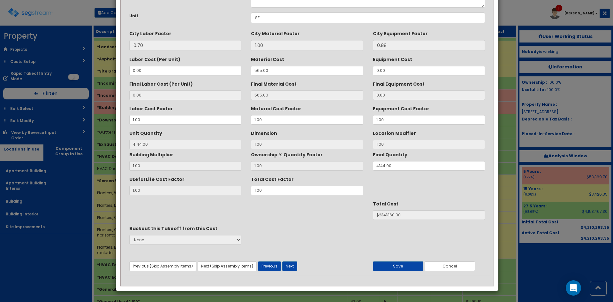
scroll to position [0, 0]
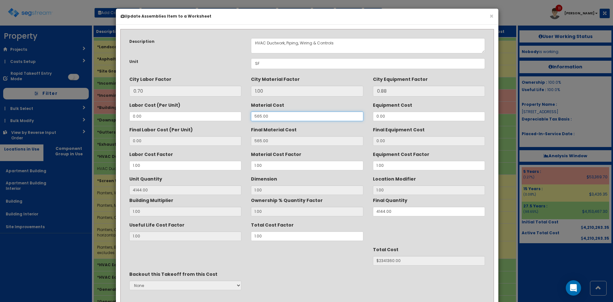
drag, startPoint x: 278, startPoint y: 117, endPoint x: 218, endPoint y: 112, distance: 59.9
click at [218, 112] on div "Labor Cost (Per Unit) 0.00 Material Cost 565.00 Equipment Cost 0.00" at bounding box center [306, 110] width 365 height 21
type input "5"
type input "5.00"
type input "4144"
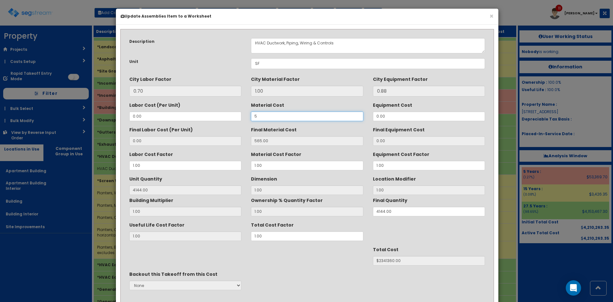
type input "$20720.00"
type input "5.65"
type input "$23413.60"
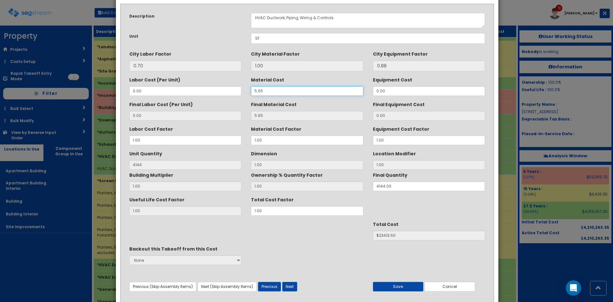
scroll to position [46, 0]
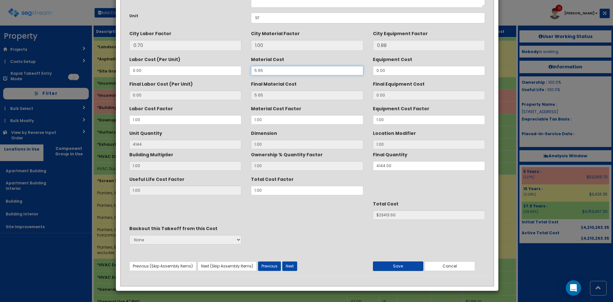
type input "5.65"
click at [390, 267] on button "Save" at bounding box center [398, 266] width 50 height 10
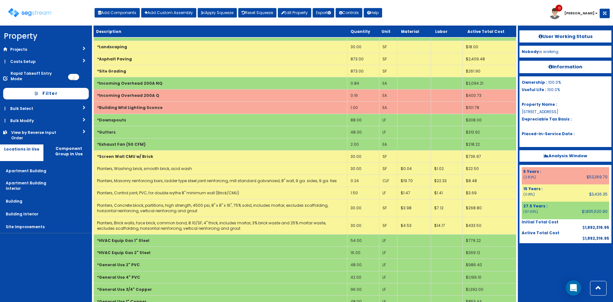
click at [49, 258] on nav "Property DB Projects Recent Properties SegStream Pro Takeoff Sheet SegStream Pr…" at bounding box center [46, 164] width 92 height 276
click at [38, 265] on nav "Property DB Projects Recent Properties SegStream Pro Takeoff Sheet SegStream Pr…" at bounding box center [46, 164] width 92 height 276
click at [50, 278] on nav "Property DB Projects Recent Properties SegStream Pro Takeoff Sheet SegStream Pr…" at bounding box center [46, 164] width 92 height 276
click at [72, 269] on nav "Property DB Projects Recent Properties SegStream Pro Takeoff Sheet SegStream Pr…" at bounding box center [46, 164] width 92 height 276
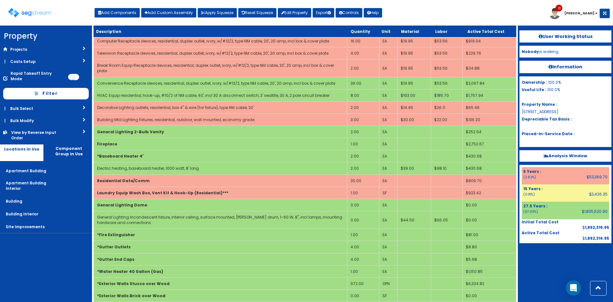
scroll to position [1025, 0]
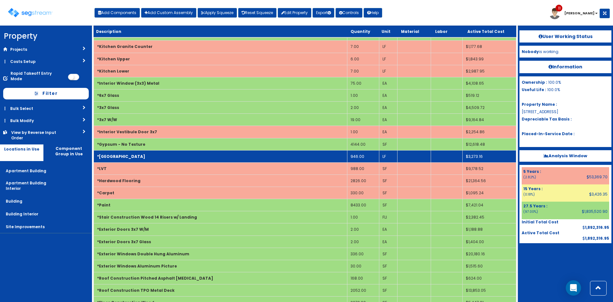
click at [185, 151] on td "*[GEOGRAPHIC_DATA]" at bounding box center [220, 156] width 253 height 12
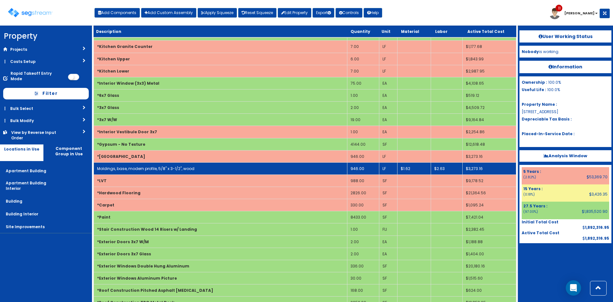
click at [137, 166] on link "Moldings, base, modern profile, 5/8" x 3-1/2", wood" at bounding box center [145, 168] width 97 height 5
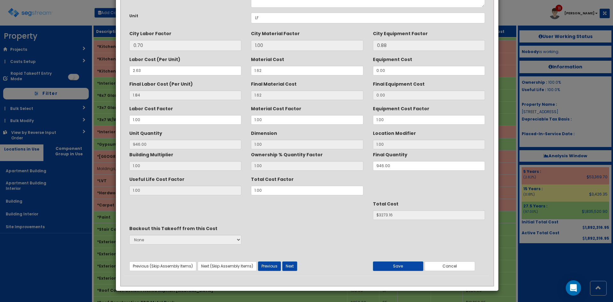
scroll to position [0, 0]
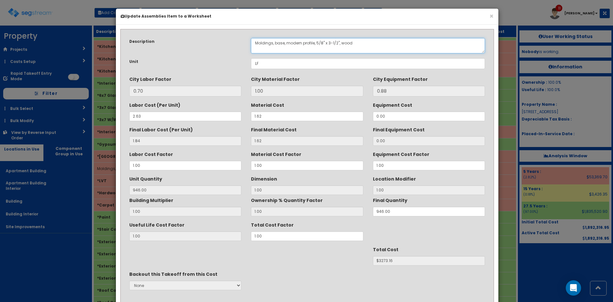
drag, startPoint x: 336, startPoint y: 42, endPoint x: 329, endPoint y: 43, distance: 7.8
click at [329, 43] on textarea "Moldings, base, modern profile, 5/8" x 3-1/2", wood" at bounding box center [368, 45] width 234 height 15
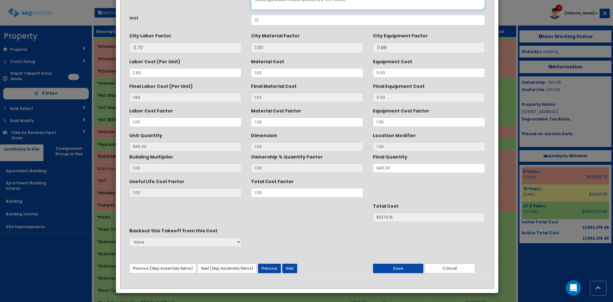
scroll to position [46, 0]
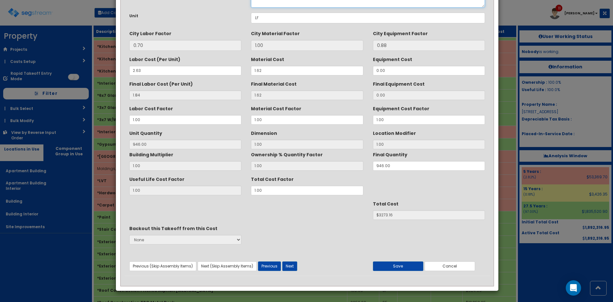
type textarea "Moldings, base, modern profile, 5/8" x 6", wood"
drag, startPoint x: 291, startPoint y: 187, endPoint x: 300, endPoint y: 189, distance: 9.2
click at [291, 187] on input "1.00" at bounding box center [307, 190] width 112 height 10
click at [230, 187] on div "Useful Life Cost Factor 1.00 Total Cost Factor 1.00" at bounding box center [306, 184] width 365 height 21
type input "2"
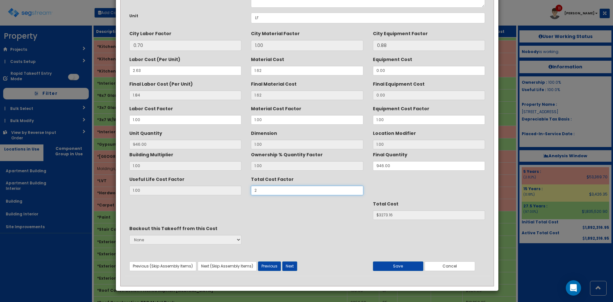
type input "946"
type input "$6546.32"
type input "$NaN"
type input "1"
type input "$3273.16"
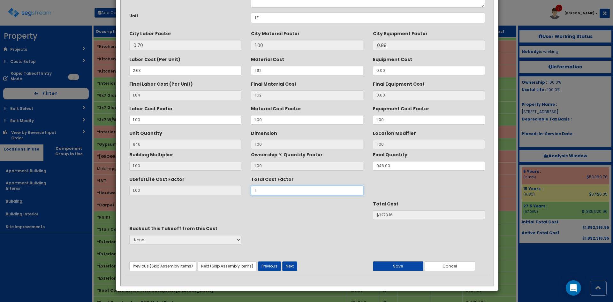
type input "1.6"
type input "$5237.06"
type input "1.6"
click at [415, 265] on button "Save" at bounding box center [398, 266] width 50 height 10
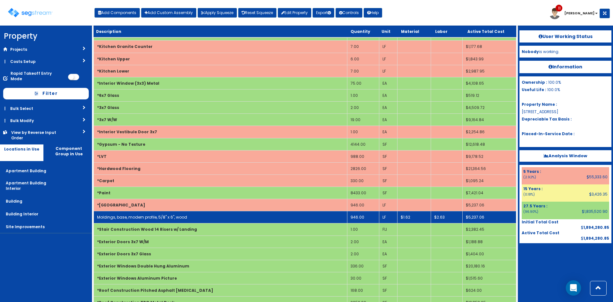
click at [179, 214] on link "Moldings, base, modern profile, 5/8" x 6", wood" at bounding box center [142, 216] width 90 height 5
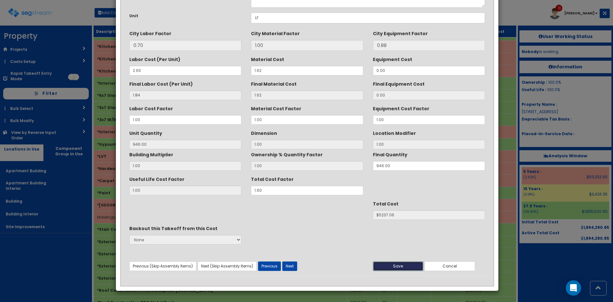
click at [410, 267] on button "Save" at bounding box center [398, 266] width 50 height 10
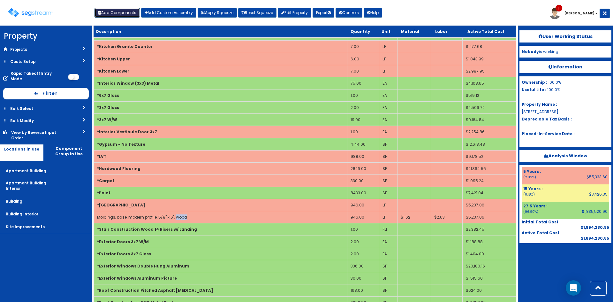
click at [121, 15] on button "Add Components" at bounding box center [116, 13] width 45 height 10
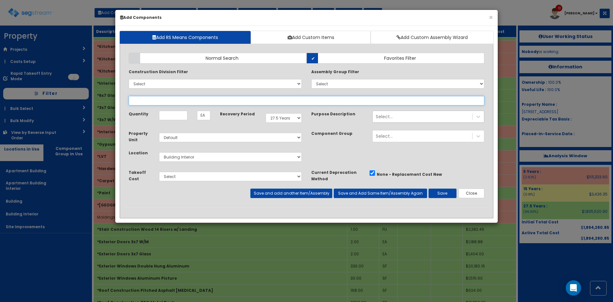
select select
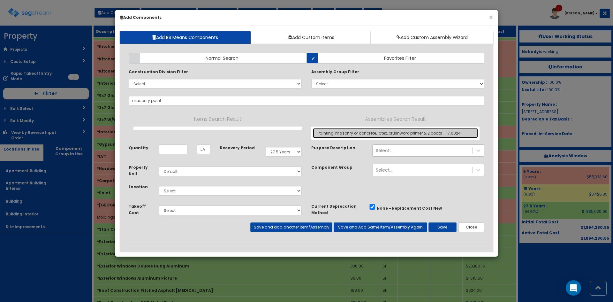
click at [370, 138] on link "Painting, masonry or concrete, latex, brushwork, primer & 2 coats - 17.0024" at bounding box center [395, 133] width 165 height 10
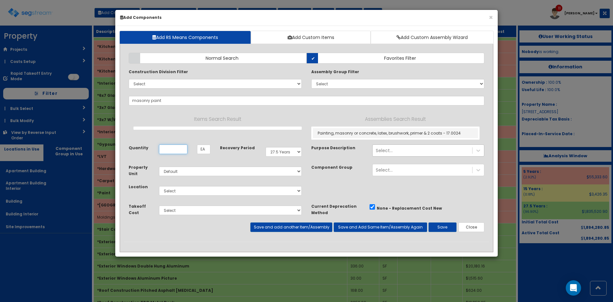
type input "Painting, masonry or concrete, latex, brushwork, primer & 2 coats - 17.0024"
type input "SF"
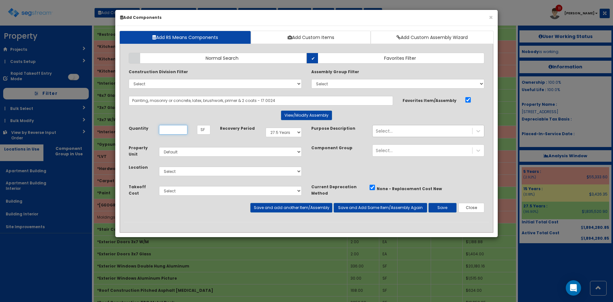
scroll to position [0, 0]
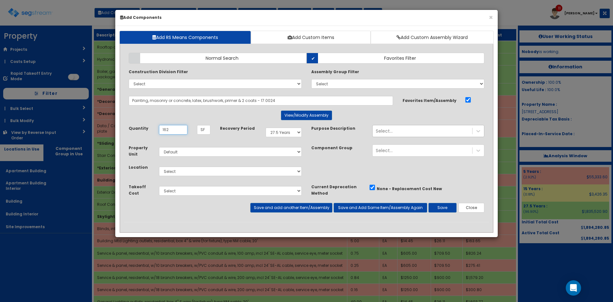
type input "162"
click at [214, 173] on select "Select Apartment Building Apartment Building Interior Building Building Interio…" at bounding box center [230, 171] width 143 height 10
select select "7"
click at [159, 166] on select "Select Apartment Building Apartment Building Interior Building Building Interio…" at bounding box center [230, 171] width 143 height 10
click at [438, 207] on button "Save" at bounding box center [442, 208] width 28 height 10
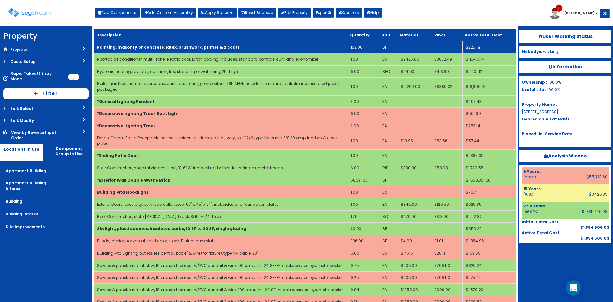
click at [150, 47] on b "Painting, masonry or concrete, latex, brushwork, primer & 2 coats" at bounding box center [168, 46] width 143 height 5
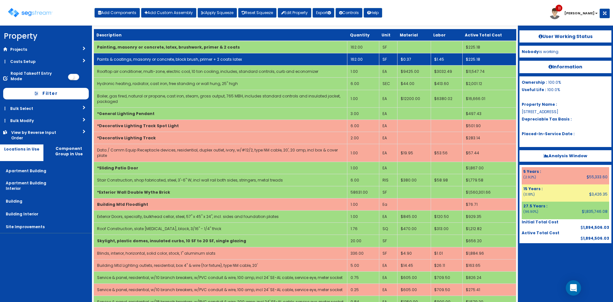
click at [143, 60] on link "Paints & coatings, masonry or concrete, block brush, primer + 2 coats latex" at bounding box center [169, 58] width 145 height 5
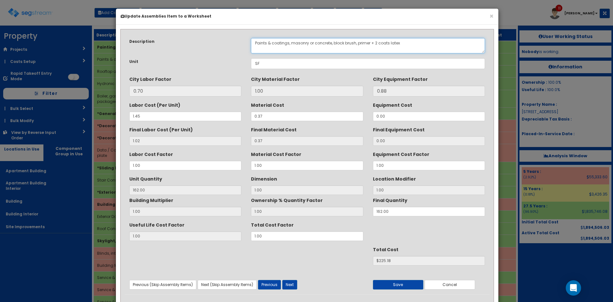
click at [255, 43] on textarea "Paints & coatings, masonry or concrete, block brush, primer + 2 coats latex" at bounding box center [368, 45] width 234 height 15
type textarea "Interior Partitions, Paints & coatings, masonry or concrete, block brush, prime…"
click at [192, 64] on div "Unit" at bounding box center [185, 62] width 122 height 8
click at [194, 67] on div "Unit SF" at bounding box center [306, 63] width 365 height 11
click at [401, 284] on button "Save" at bounding box center [398, 285] width 50 height 10
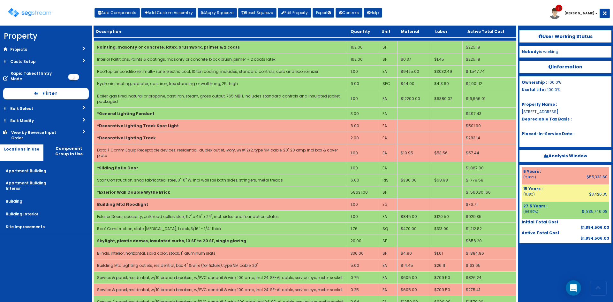
scroll to position [478, 0]
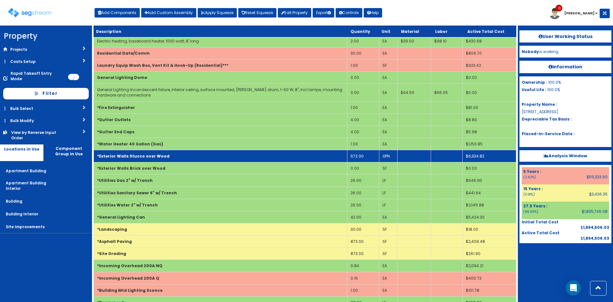
click at [194, 154] on td "*Exterior Walls Stucco over Wood" at bounding box center [220, 156] width 253 height 12
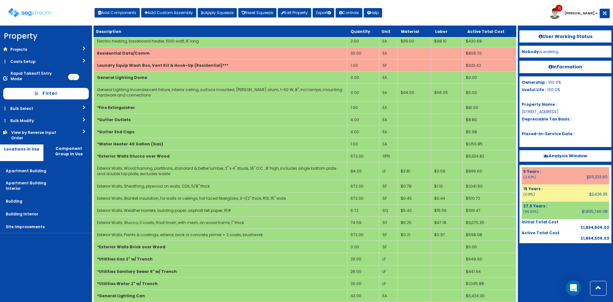
click at [546, 262] on div at bounding box center [565, 259] width 92 height 32
click at [494, 15] on div "Toggle navigation Add Components Add Custom Assembly Apply Squeeze Reset Squeez…" at bounding box center [306, 15] width 606 height 21
click at [67, 253] on nav "Property DB Projects Recent Properties SegStream Pro Takeoff Sheet SegStream Pr…" at bounding box center [46, 164] width 92 height 276
click at [419, 8] on div "Toggle navigation Add Components Add Custom Assembly Apply Squeeze Reset Squeez…" at bounding box center [306, 15] width 606 height 21
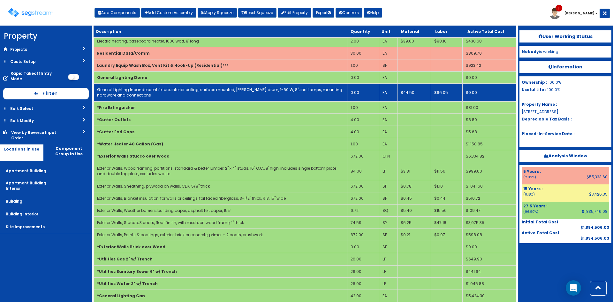
scroll to position [1282, 0]
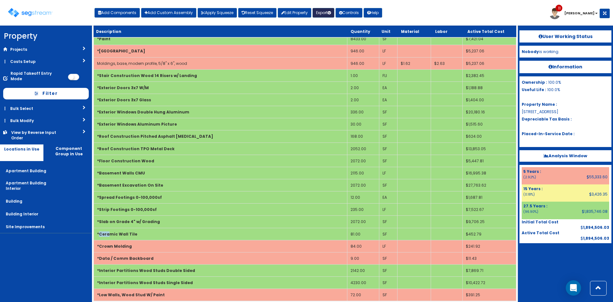
click at [328, 12] on button "Export" at bounding box center [323, 13] width 22 height 10
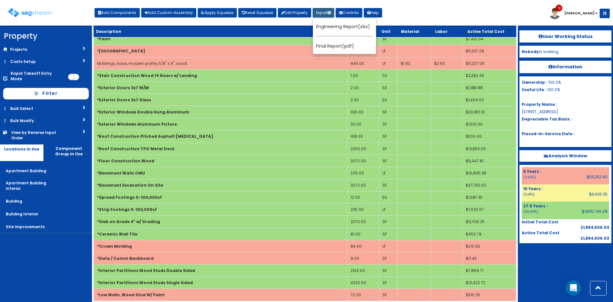
click at [439, 14] on div "Toggle navigation Add Components Add Custom Assembly Apply Squeeze Reset Squeez…" at bounding box center [306, 15] width 606 height 21
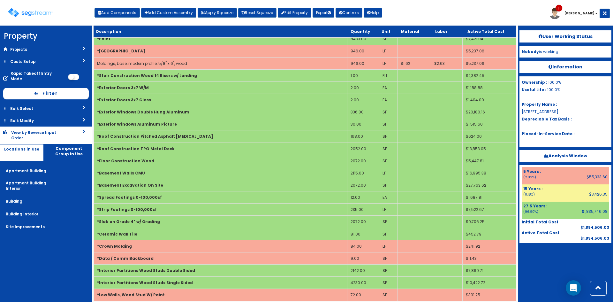
click at [57, 132] on div "View by Reverse Input Order" at bounding box center [36, 135] width 51 height 11
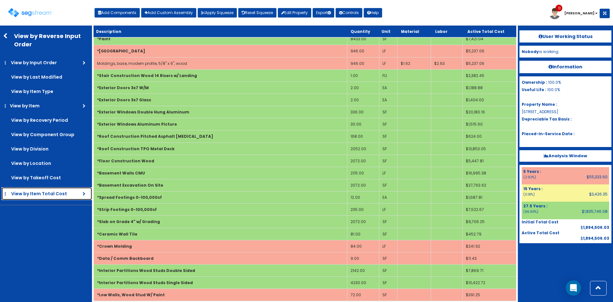
click at [48, 195] on span "View by Item Total Cost" at bounding box center [42, 193] width 63 height 6
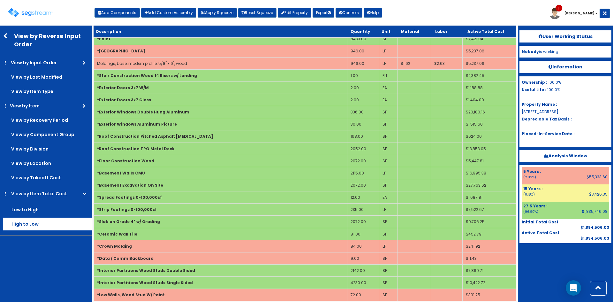
click at [30, 222] on label "High to Low" at bounding box center [47, 223] width 89 height 13
click at [0, 0] on input "High to Low" at bounding box center [0, 0] width 0 height 0
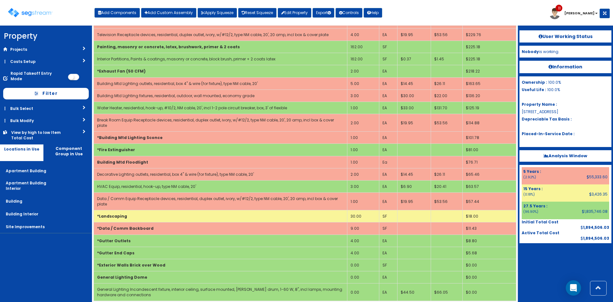
scroll to position [0, 0]
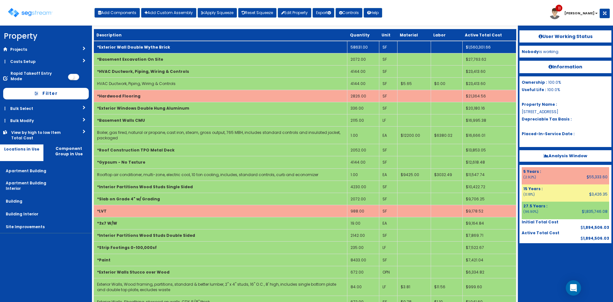
click at [259, 49] on td "*Exterior Wall Double Wythe Brick" at bounding box center [220, 47] width 253 height 12
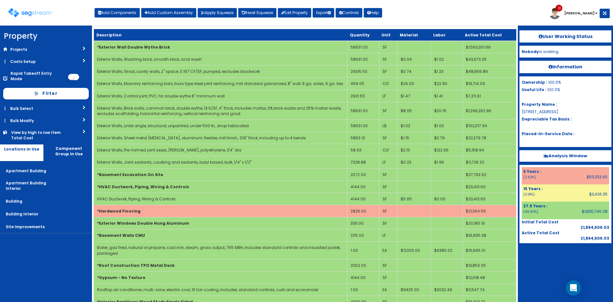
click at [433, 8] on div "Toggle navigation Add Components Add Custom Assembly Apply Squeeze Reset Squeez…" at bounding box center [306, 15] width 606 height 21
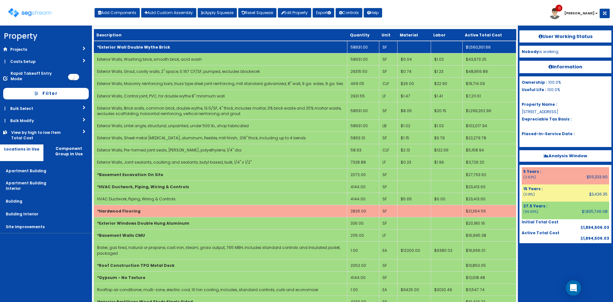
click at [358, 46] on td "58631.00" at bounding box center [363, 47] width 32 height 12
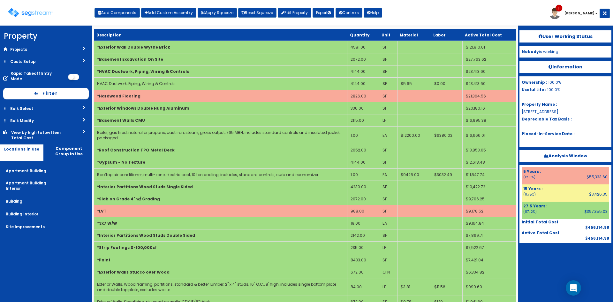
click at [545, 256] on div at bounding box center [565, 259] width 92 height 32
click at [327, 14] on button "Export" at bounding box center [323, 13] width 22 height 10
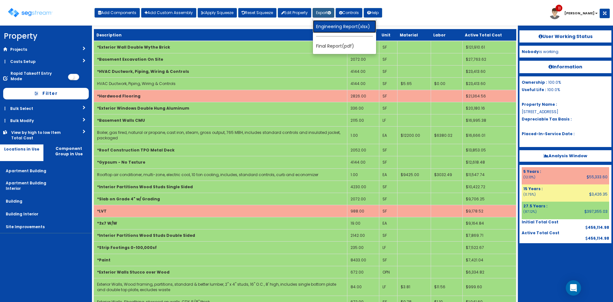
click at [329, 25] on link "Engineering Report(xlsx)" at bounding box center [344, 26] width 63 height 13
